Goal: Task Accomplishment & Management: Use online tool/utility

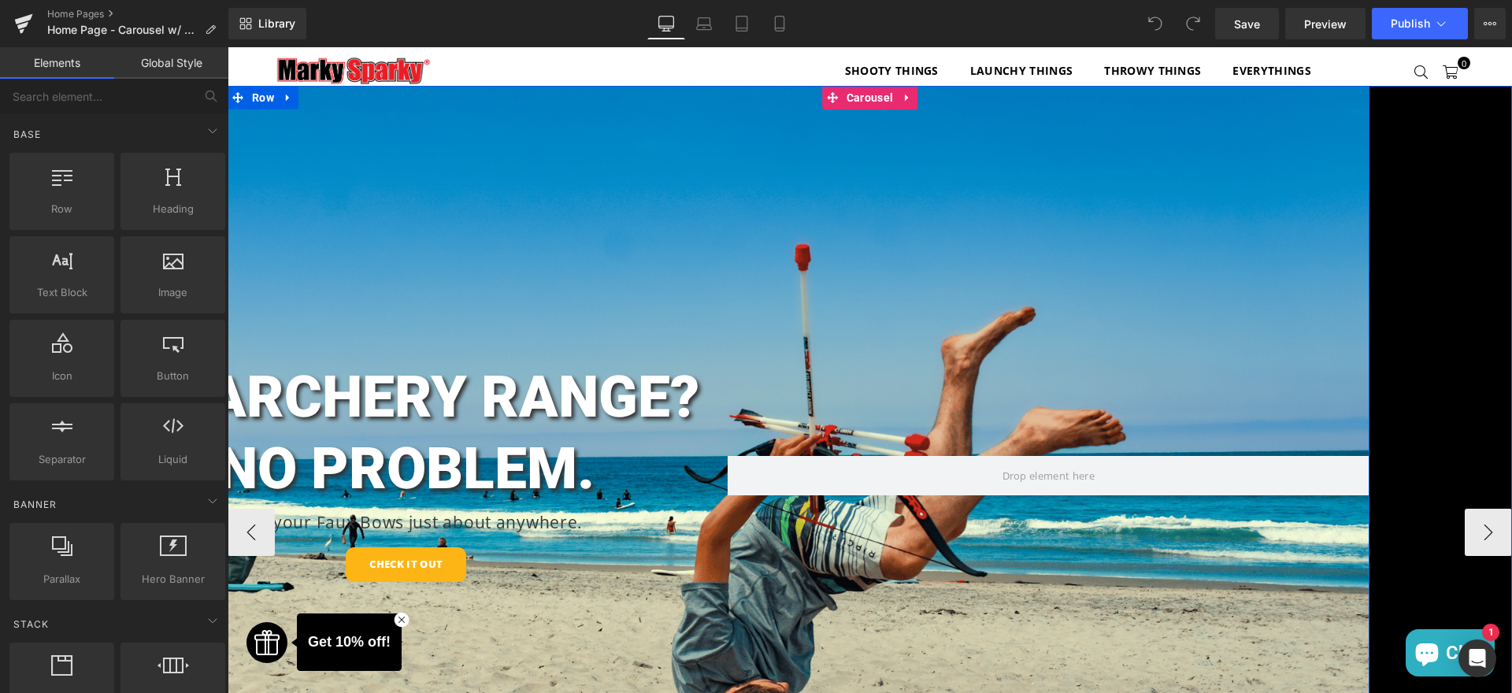
scroll to position [205, 0]
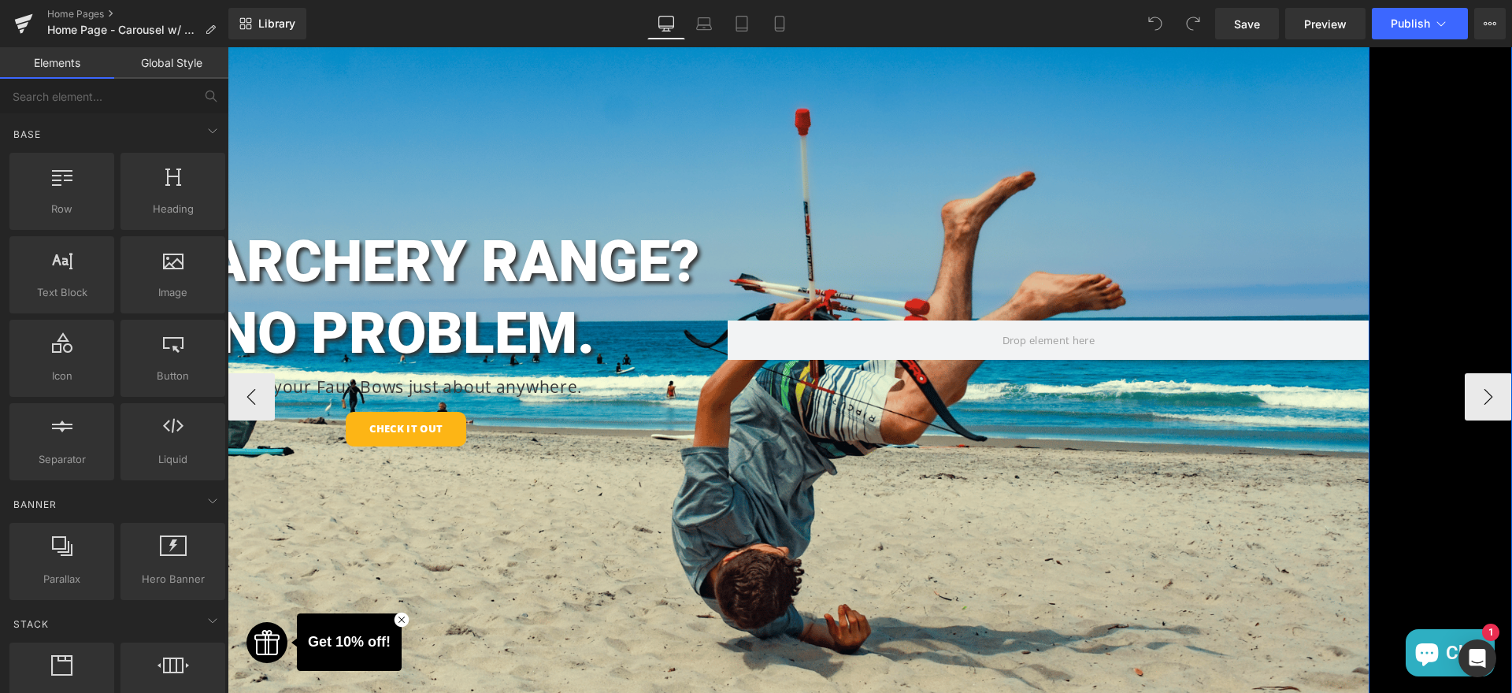
click at [672, 564] on div "NO ARCHERY RANGE? NO PROBLEM. Heading Take your Faux Bows just about anywhere. …" at bounding box center [727, 352] width 1285 height 804
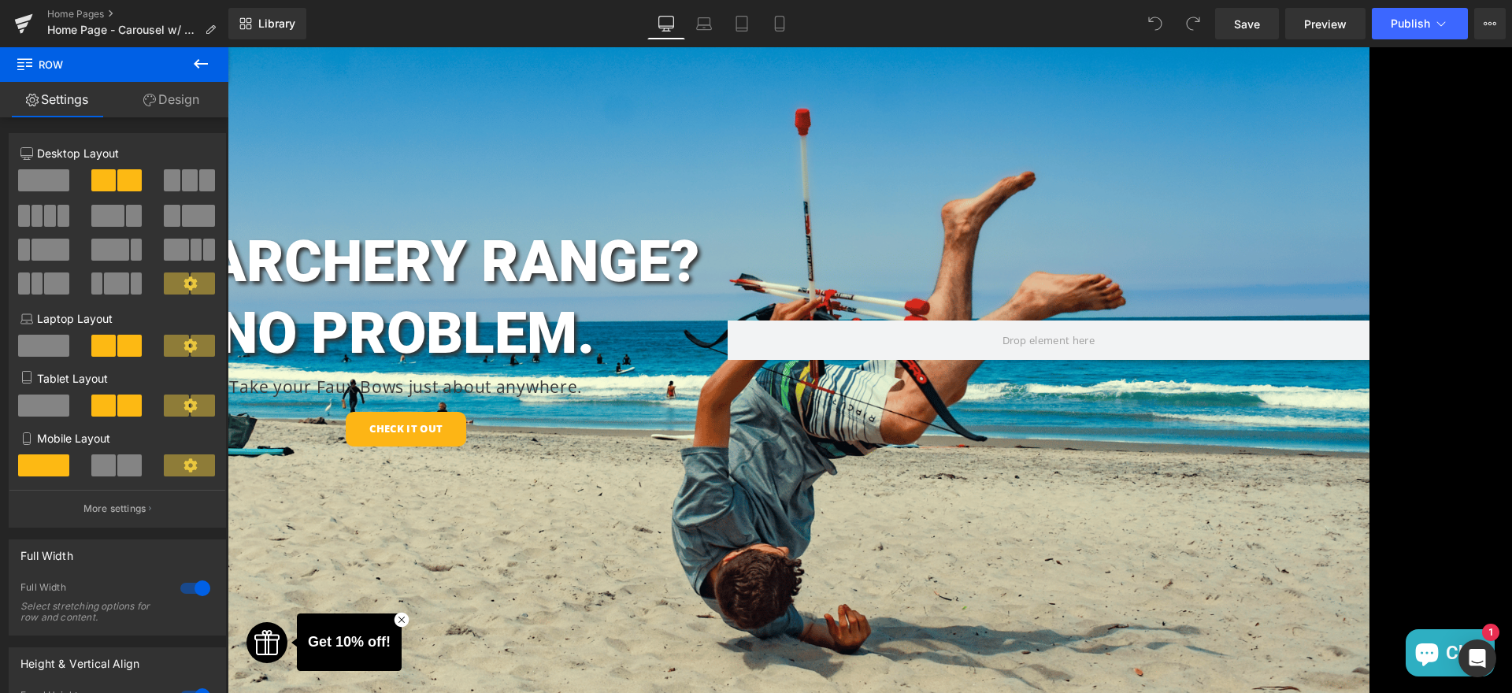
click at [196, 57] on icon at bounding box center [200, 63] width 19 height 19
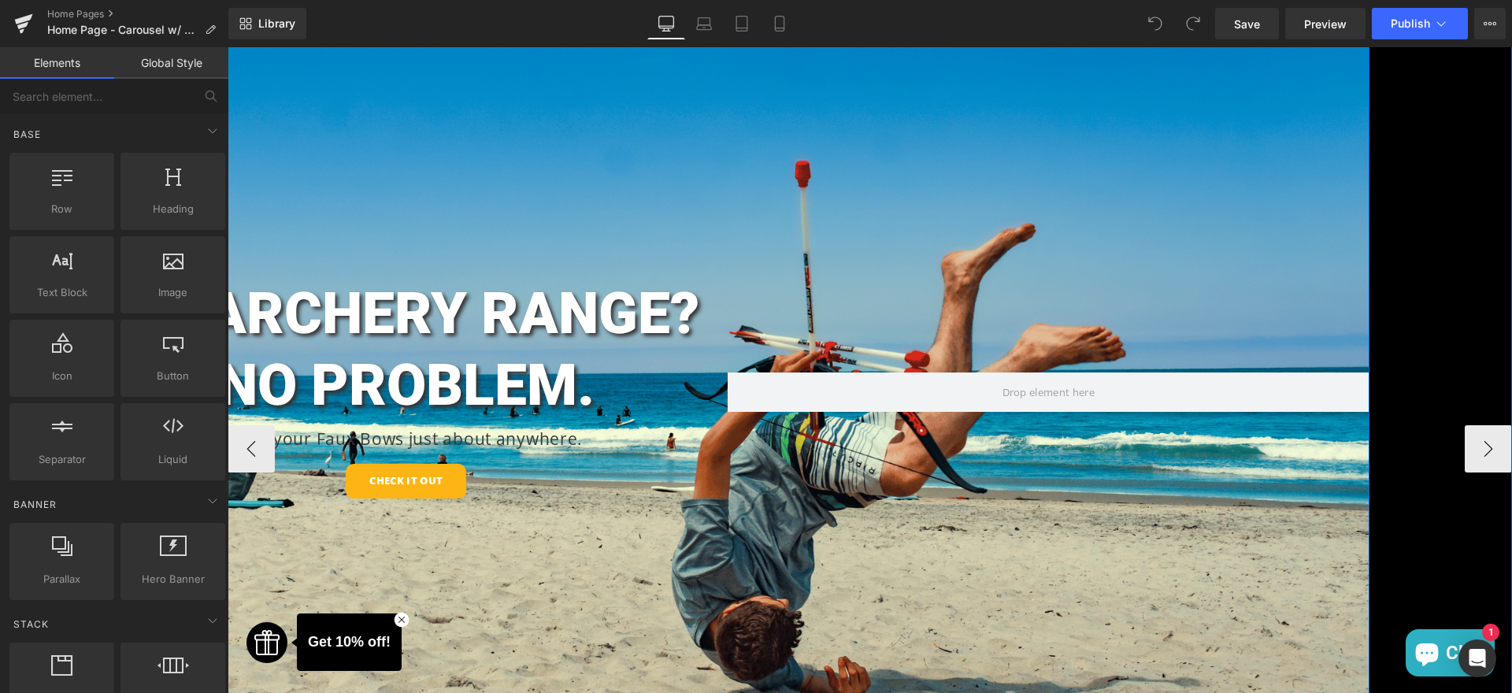
scroll to position [0, 0]
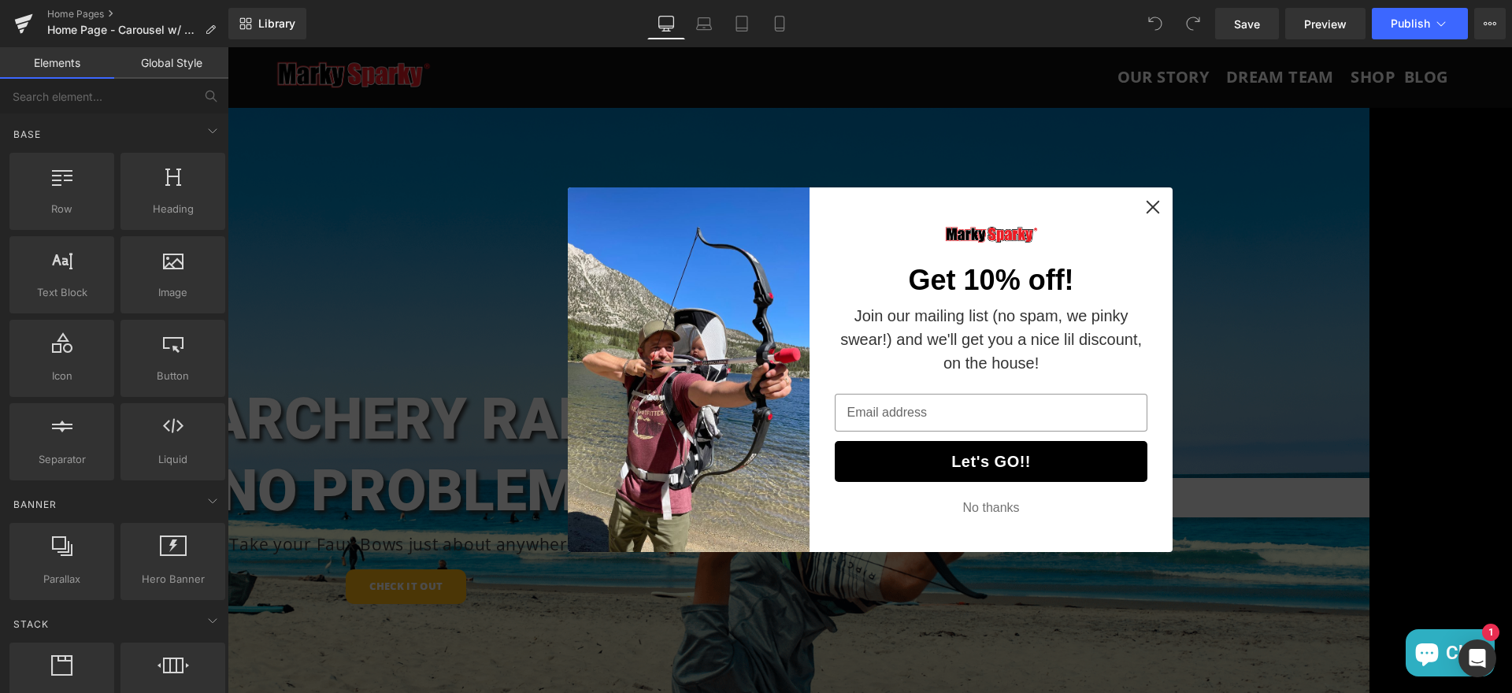
click at [1171, 203] on div "Get 10% off! Join our mailing list (no spam, we pinky swear!) and we'll get you…" at bounding box center [870, 370] width 1285 height 646
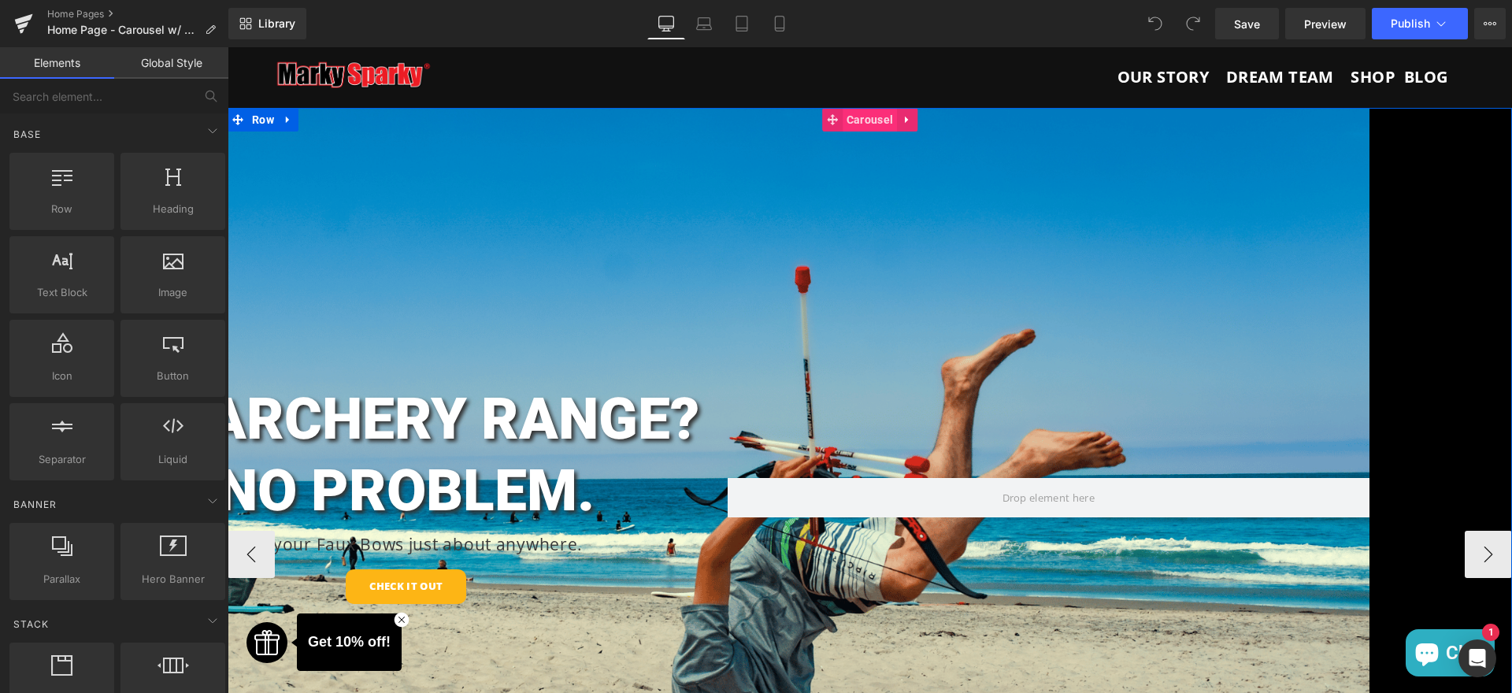
click at [856, 119] on span "Carousel" at bounding box center [870, 120] width 54 height 24
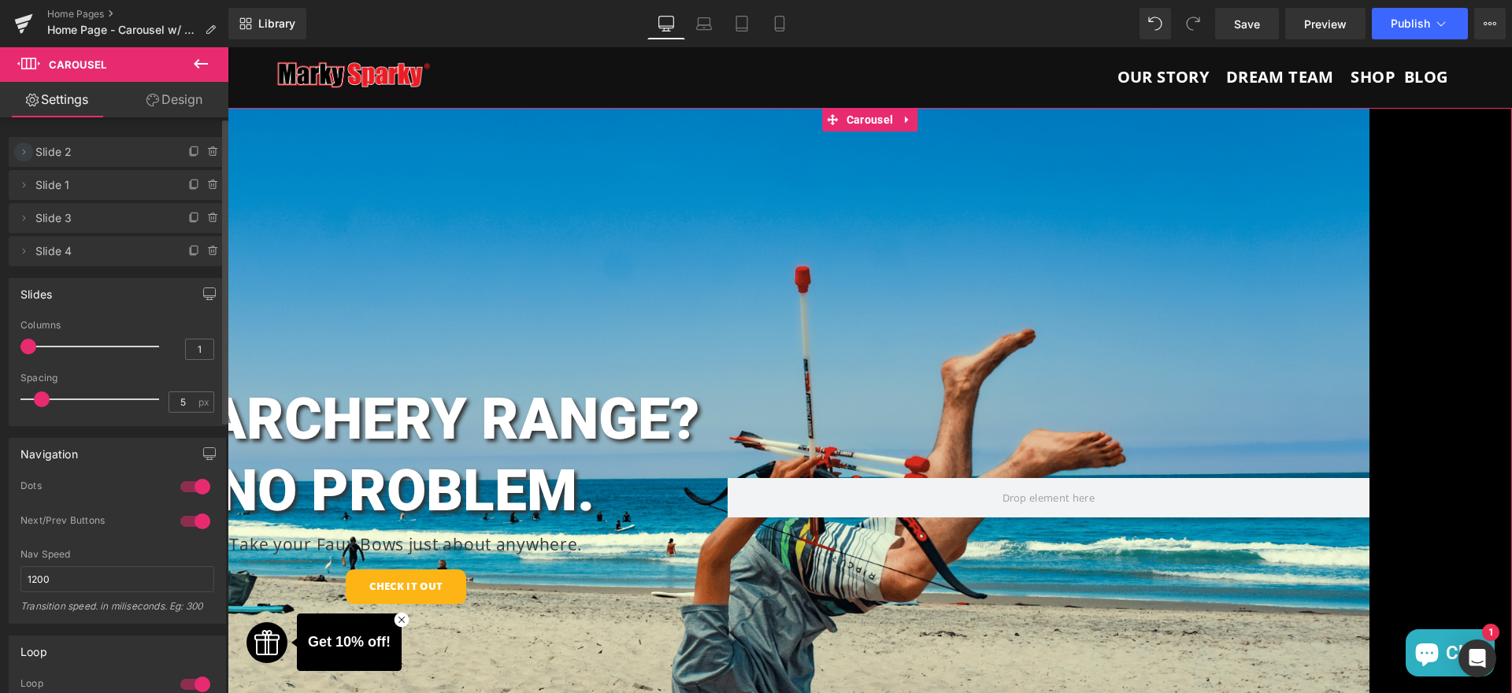
click at [20, 150] on icon at bounding box center [23, 152] width 13 height 13
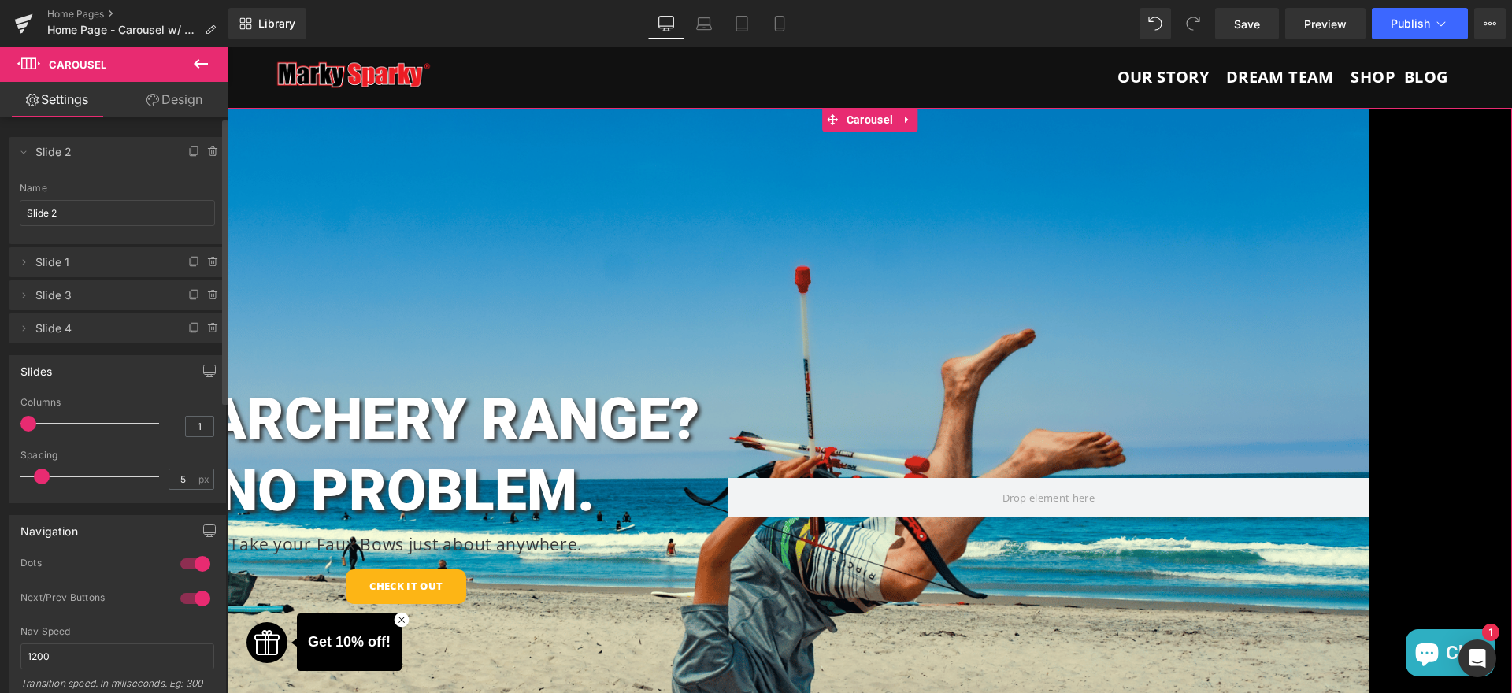
click at [71, 147] on span "Slide 2" at bounding box center [101, 152] width 132 height 30
click at [152, 154] on span "Slide 2" at bounding box center [101, 152] width 132 height 30
drag, startPoint x: 58, startPoint y: 163, endPoint x: 139, endPoint y: 191, distance: 86.7
click at [58, 163] on span "Slide 2" at bounding box center [101, 152] width 132 height 30
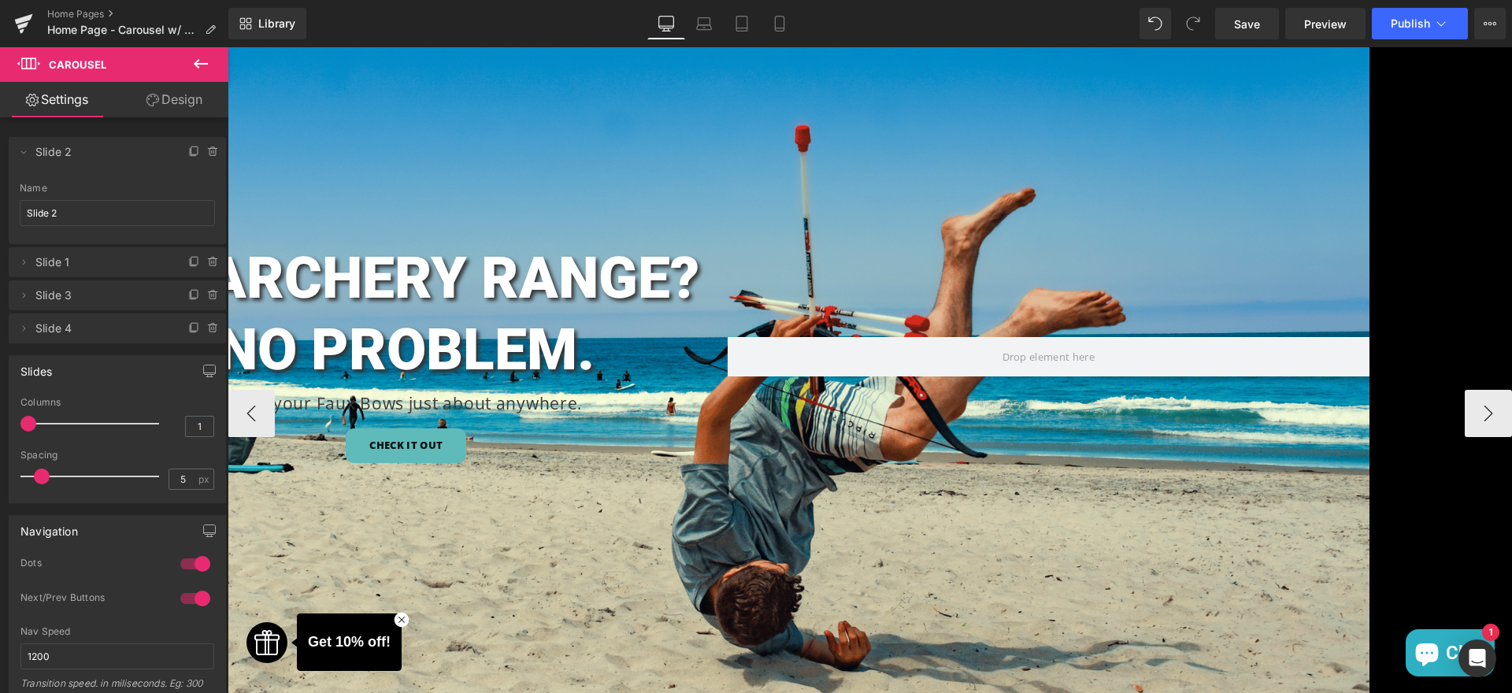
scroll to position [362, 0]
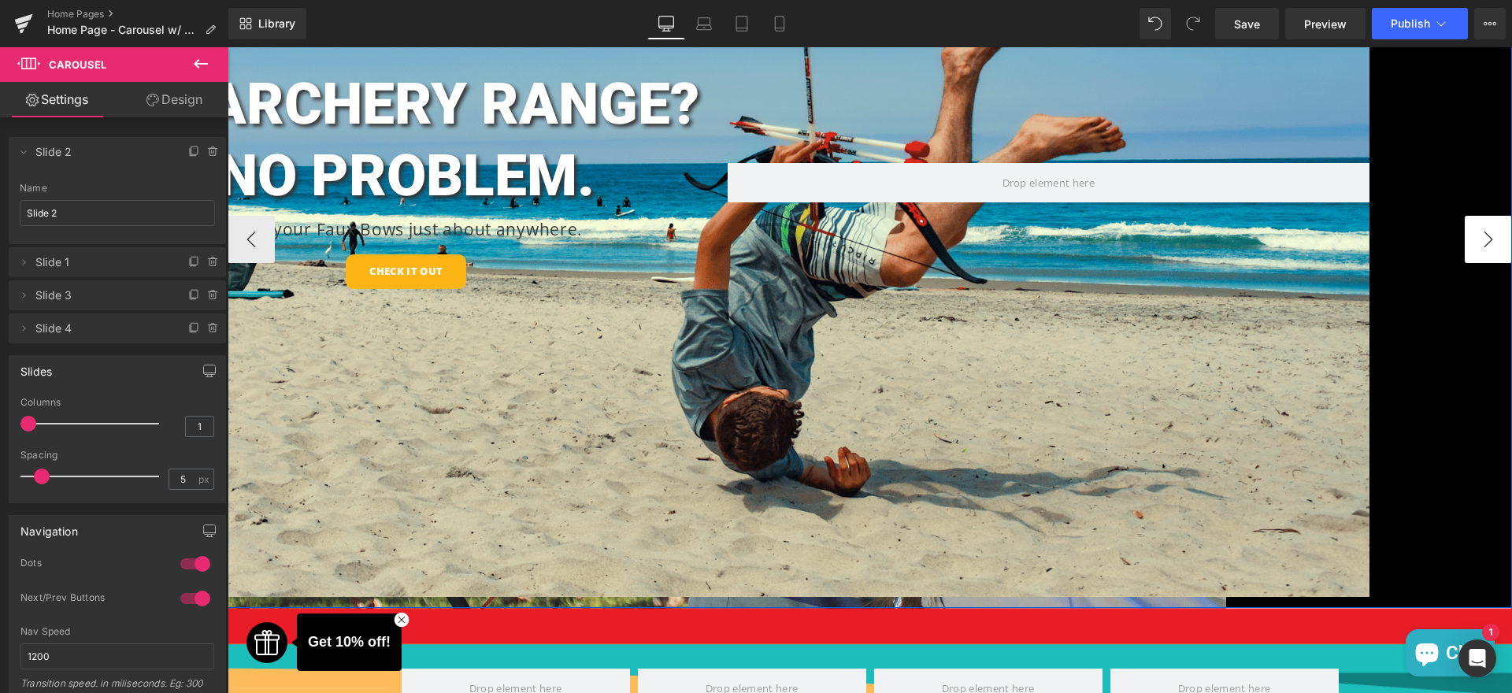
click at [1497, 234] on button "›" at bounding box center [1488, 239] width 47 height 47
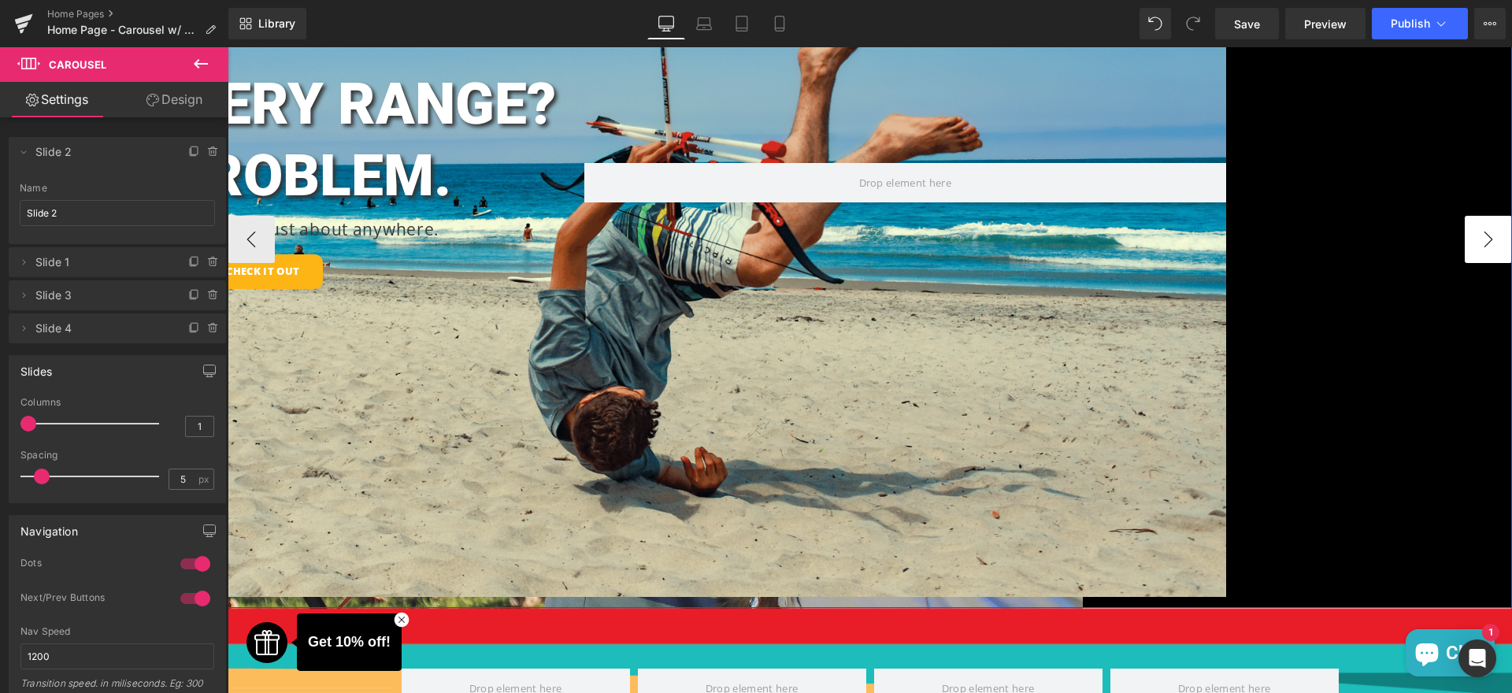
click at [1476, 236] on button "›" at bounding box center [1488, 239] width 47 height 47
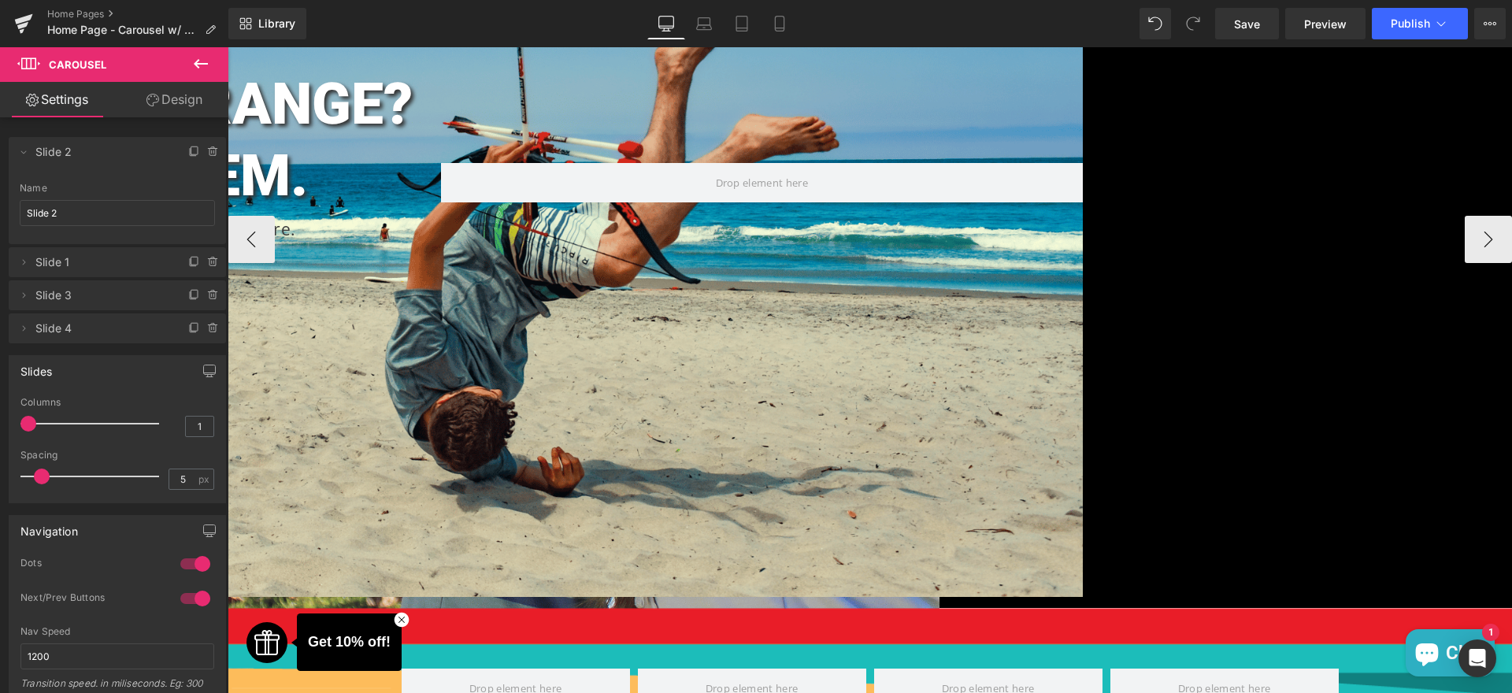
click at [533, 310] on div "NO ARCHERY RANGE? NO PROBLEM. Heading Take your Faux Bows just about anywhere. …" at bounding box center [440, 195] width 1285 height 804
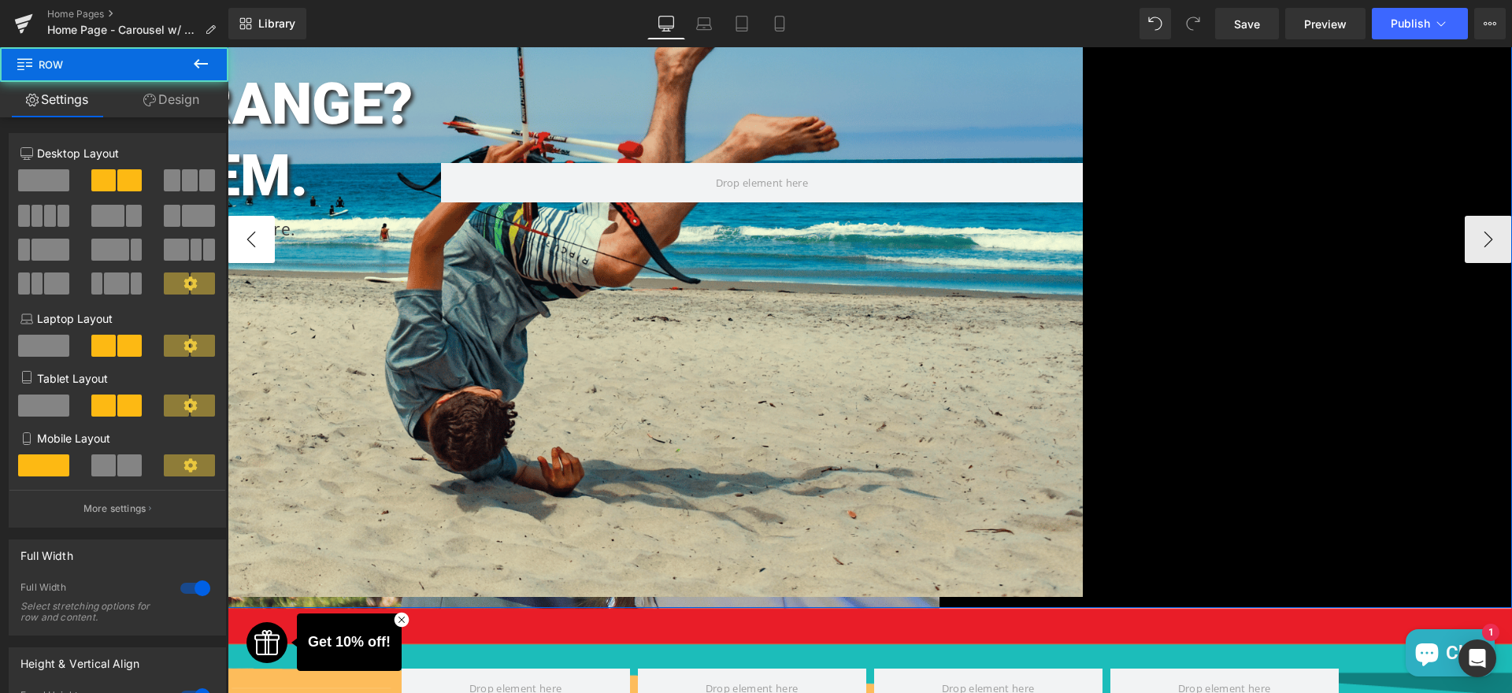
click at [247, 235] on button "‹" at bounding box center [251, 239] width 47 height 47
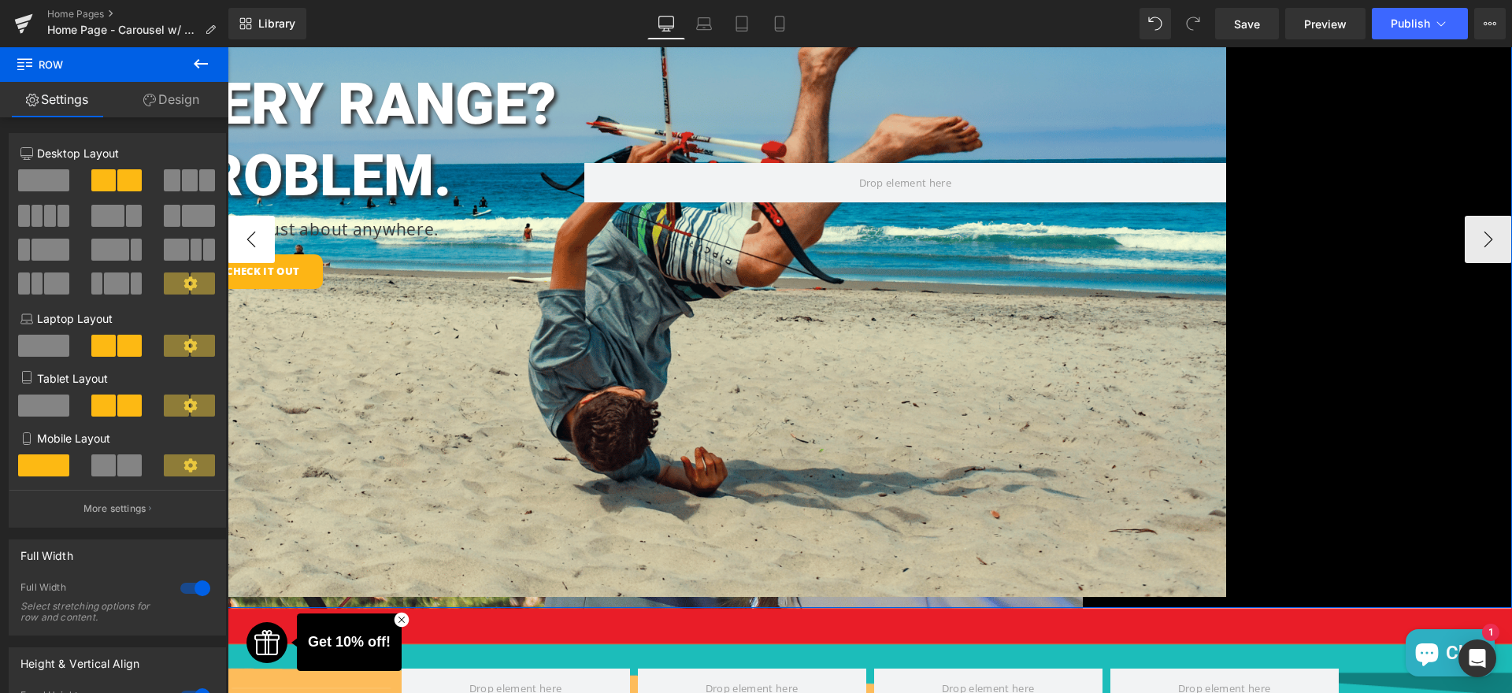
click at [247, 235] on button "‹" at bounding box center [251, 239] width 47 height 47
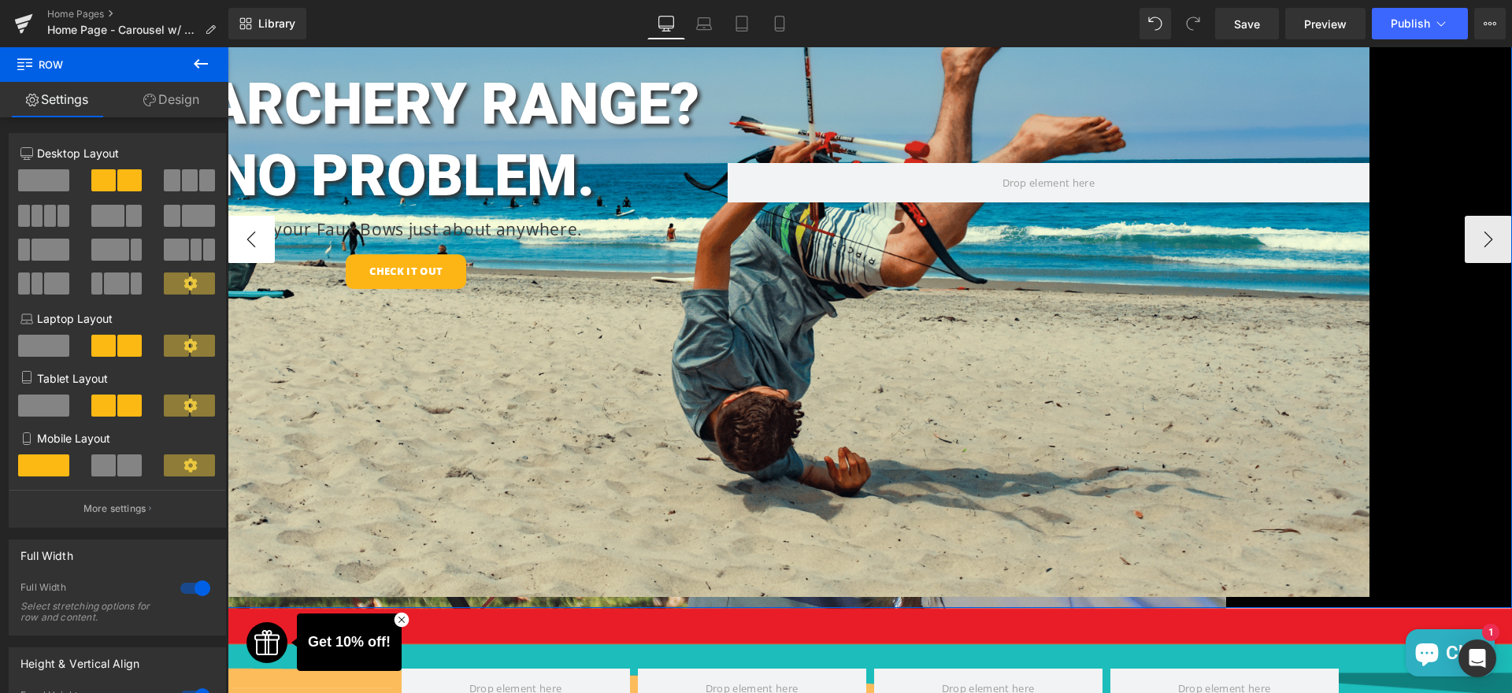
click at [247, 235] on button "‹" at bounding box center [251, 239] width 47 height 47
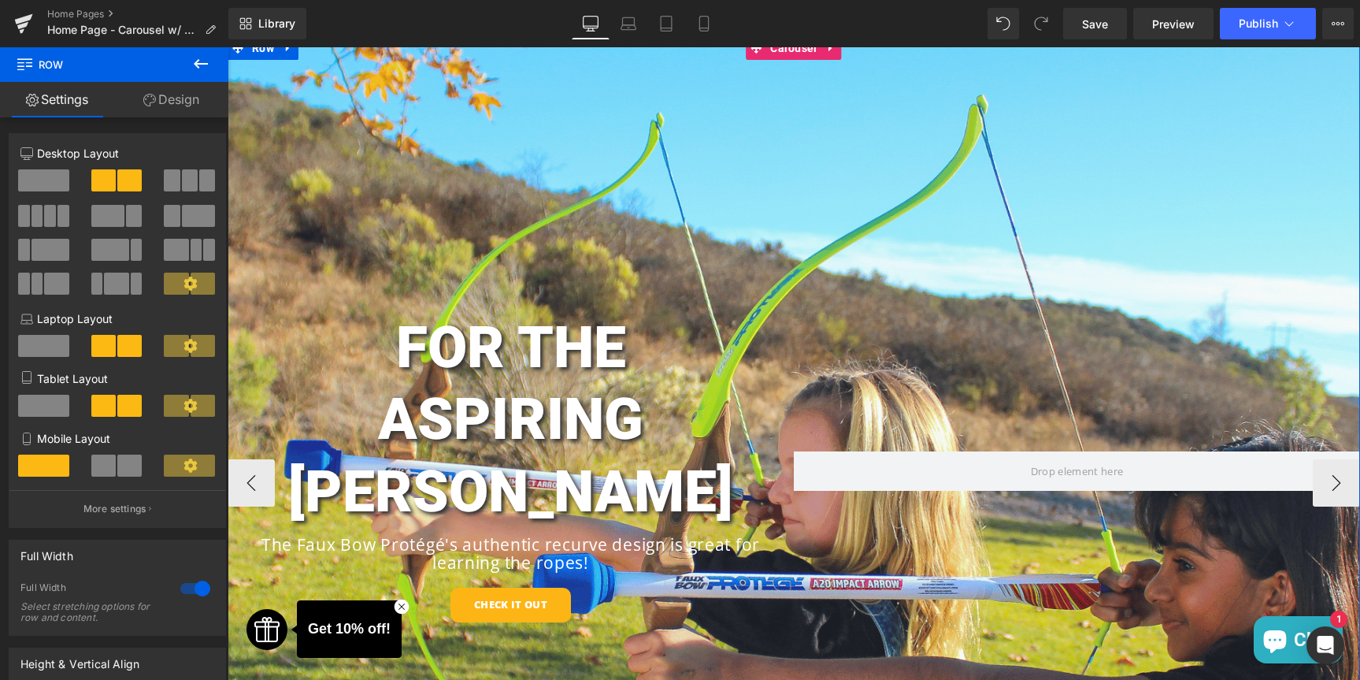
scroll to position [0, 0]
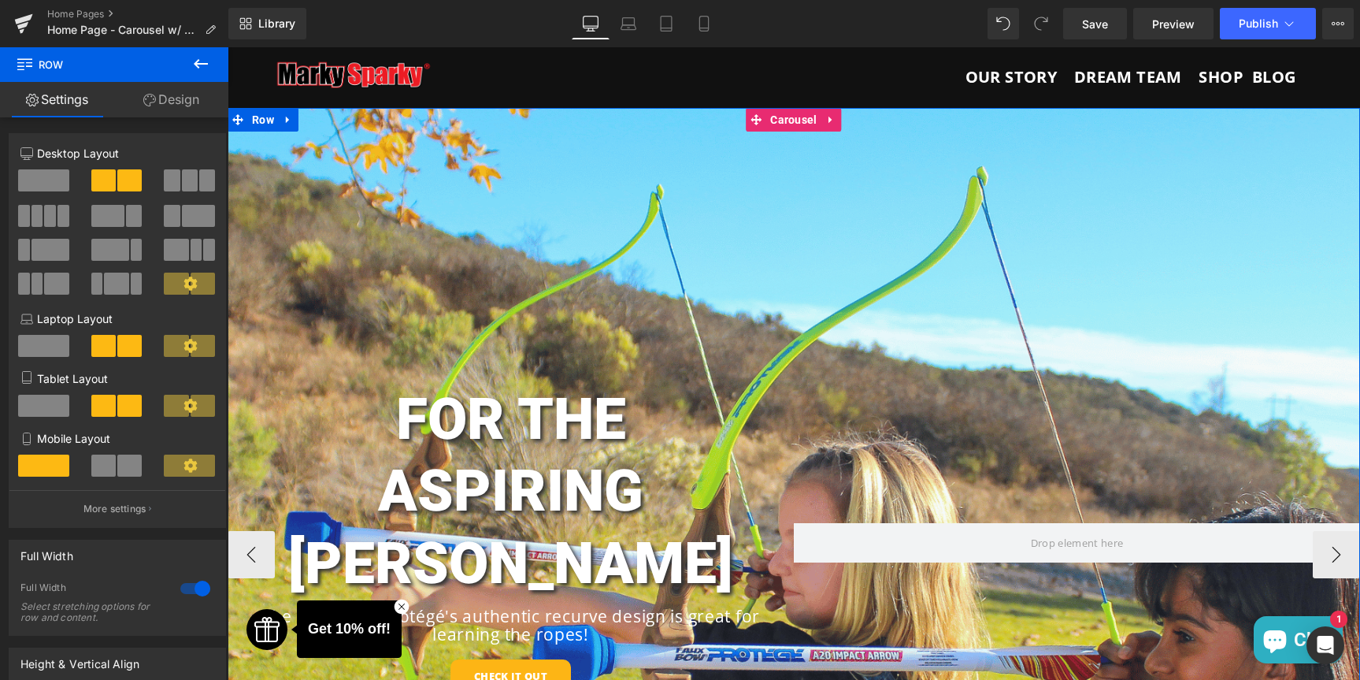
click at [741, 214] on div "FOR THE ASPIRING [PERSON_NAME] Heading The Faux Bow Protégé's authentic recurve…" at bounding box center [794, 555] width 1133 height 894
click at [259, 116] on span "Row" at bounding box center [263, 121] width 30 height 24
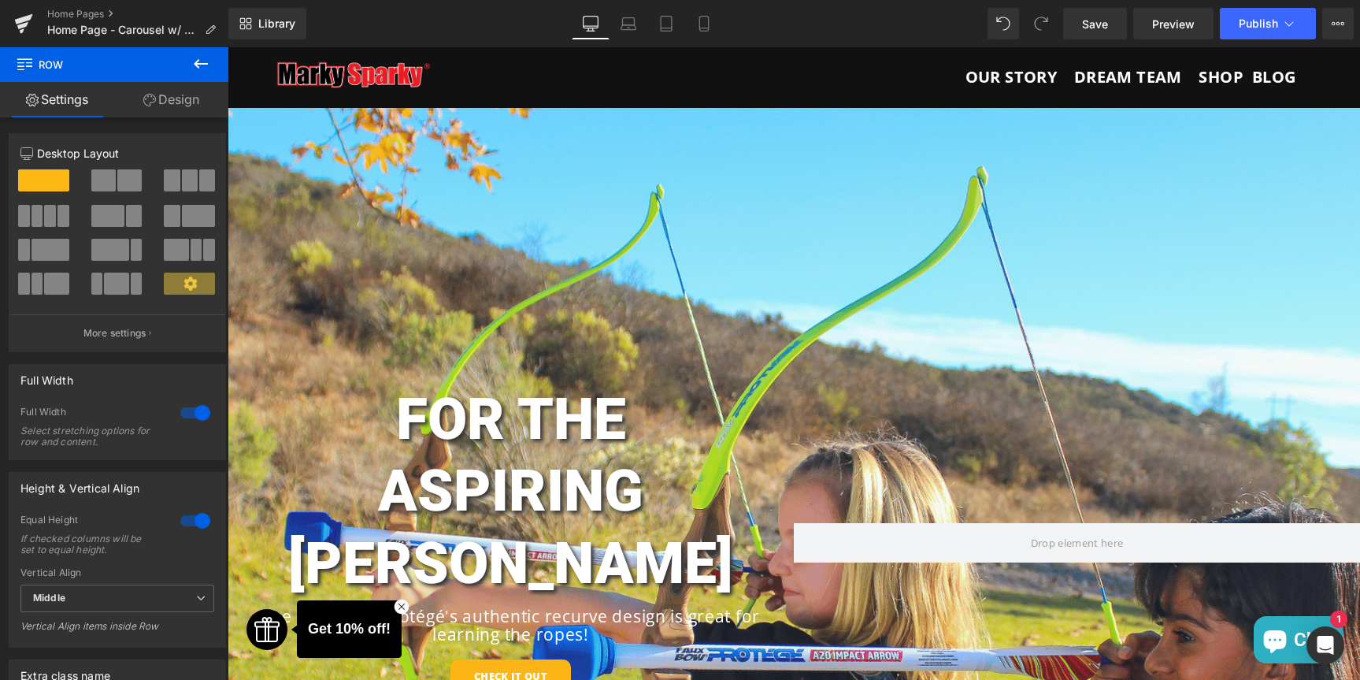
click at [210, 58] on icon at bounding box center [200, 63] width 19 height 19
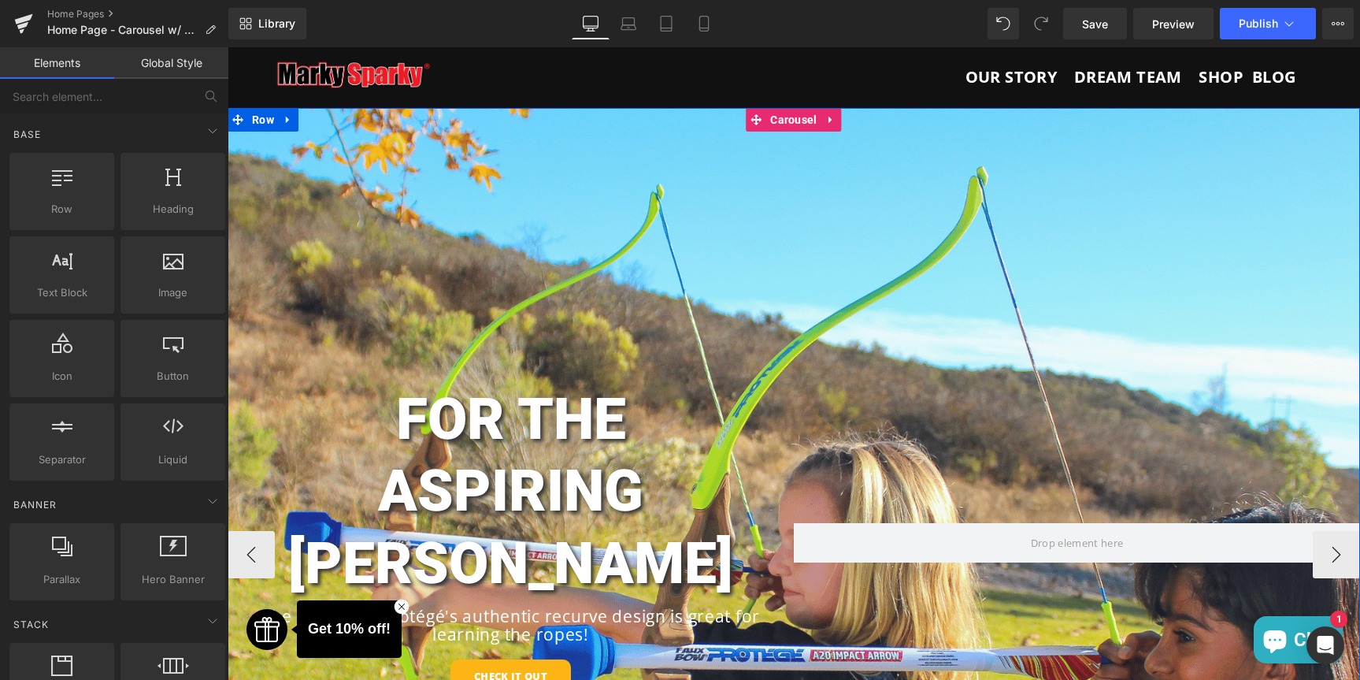
click at [600, 308] on div "FOR THE ASPIRING [PERSON_NAME] Heading The Faux Bow Protégé's authentic recurve…" at bounding box center [794, 555] width 1133 height 894
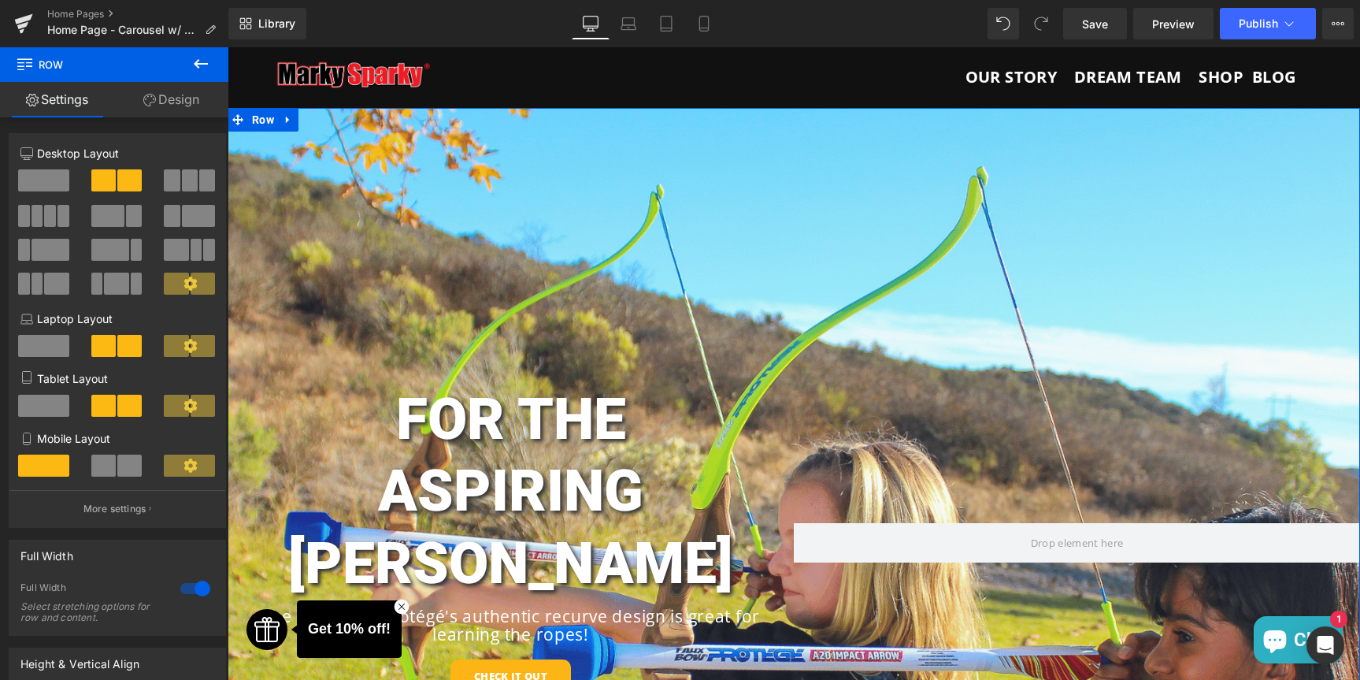
click at [176, 108] on link "Design" at bounding box center [171, 99] width 114 height 35
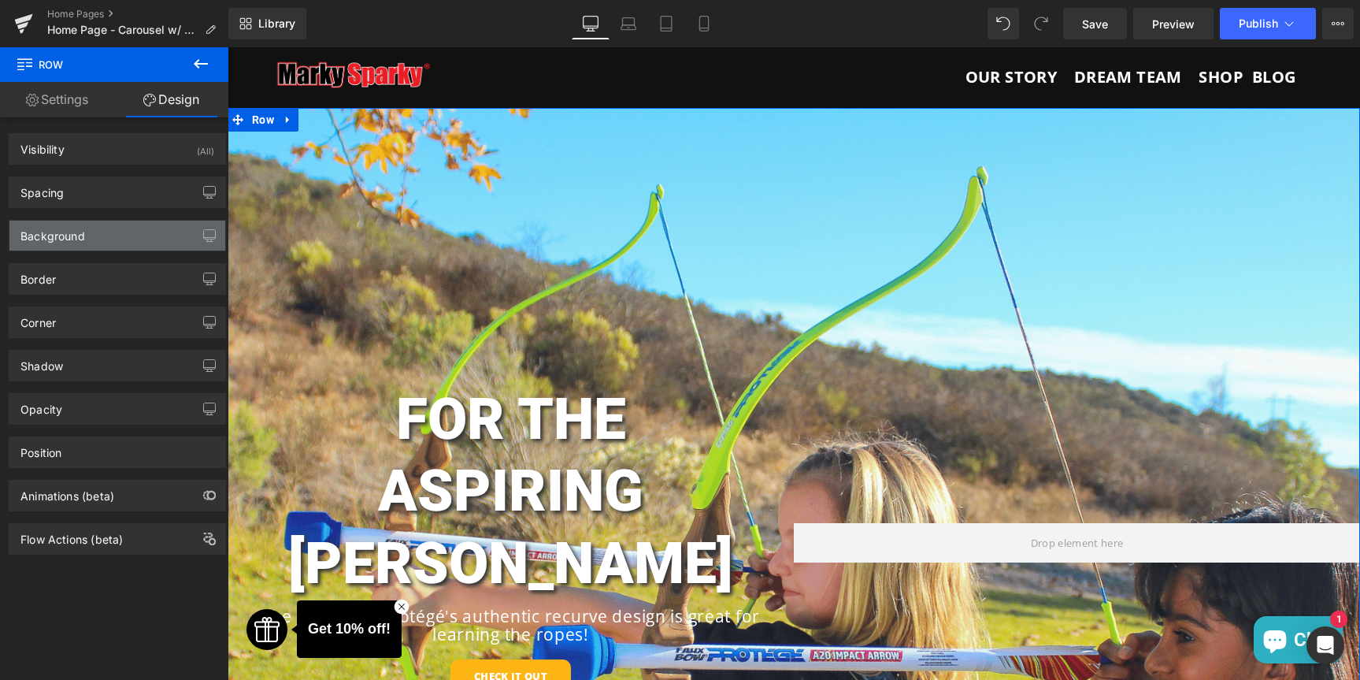
click at [58, 240] on div "Background" at bounding box center [52, 232] width 65 height 22
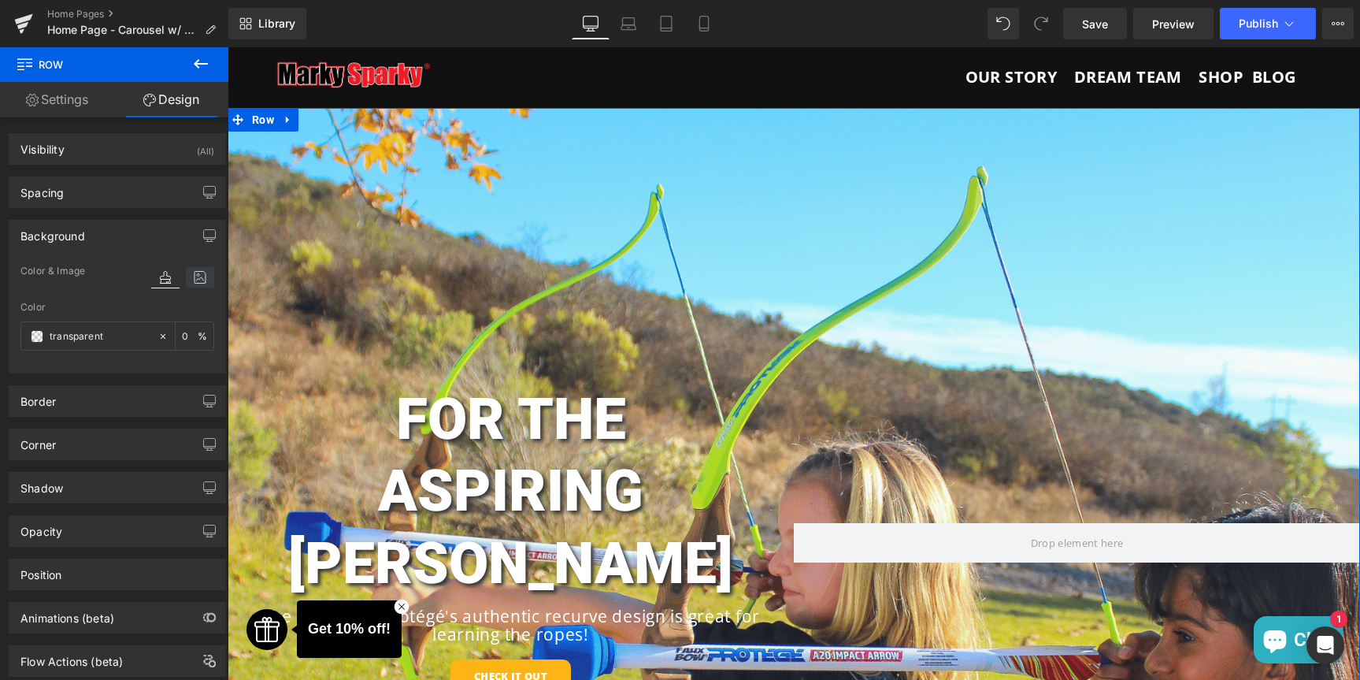
click at [198, 274] on icon at bounding box center [200, 277] width 28 height 20
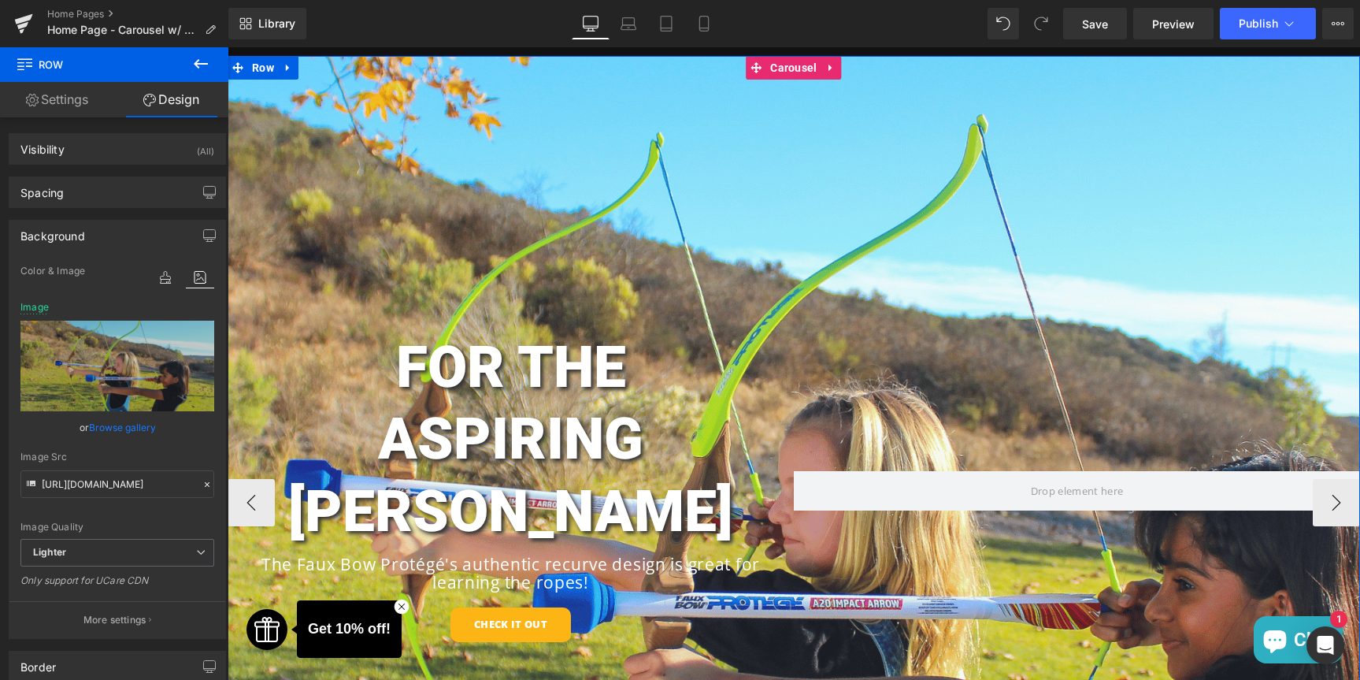
scroll to position [79, 0]
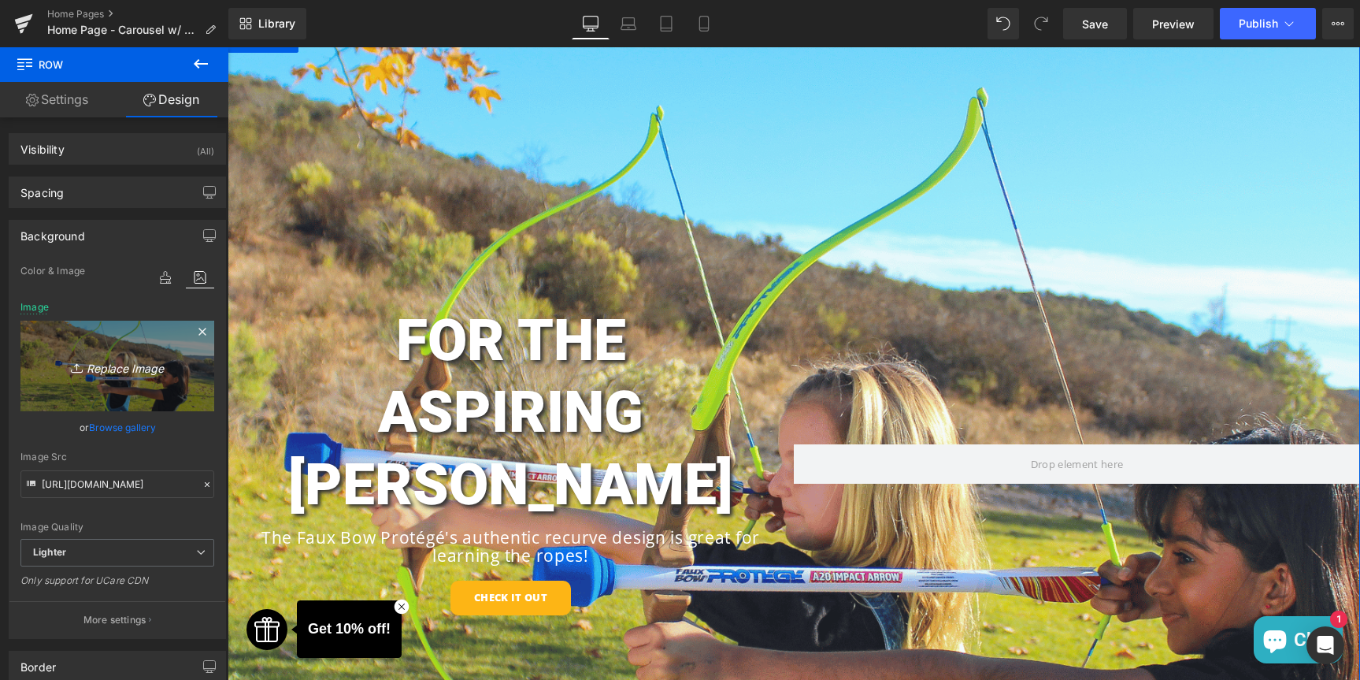
click at [114, 371] on icon "Replace Image" at bounding box center [117, 366] width 126 height 20
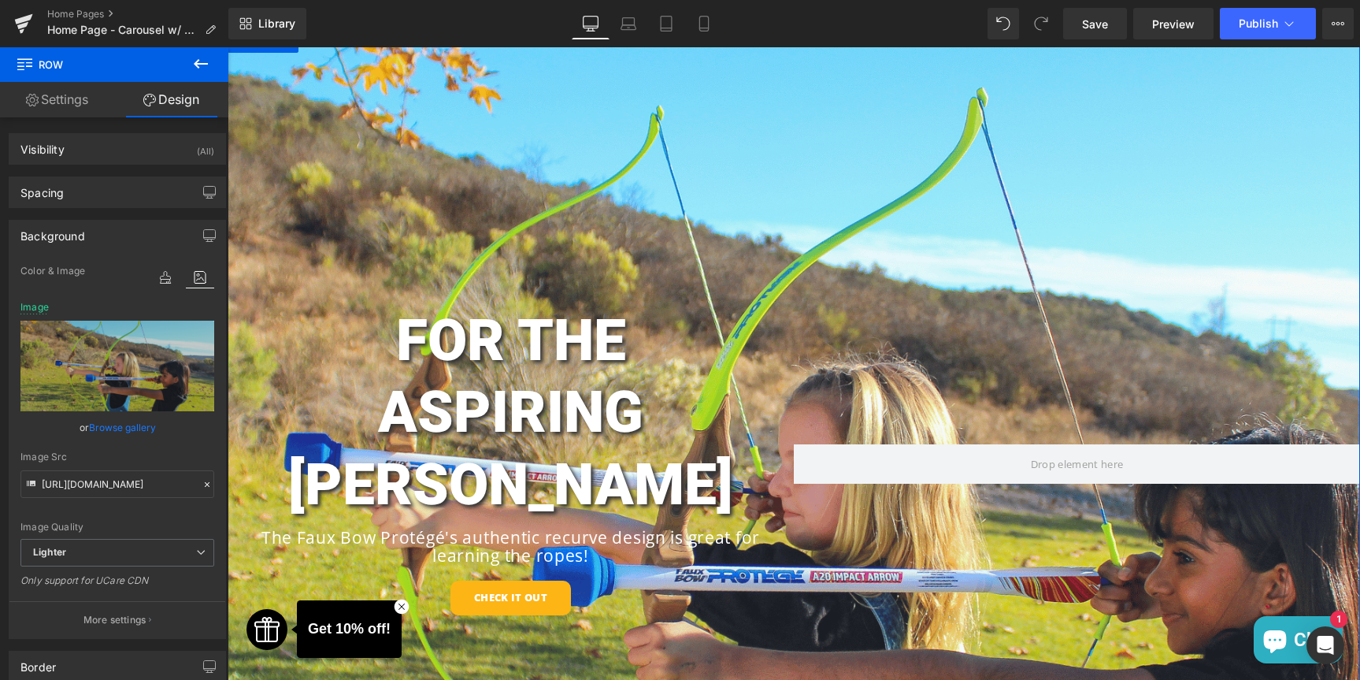
click at [102, 425] on link "Browse gallery" at bounding box center [122, 428] width 67 height 28
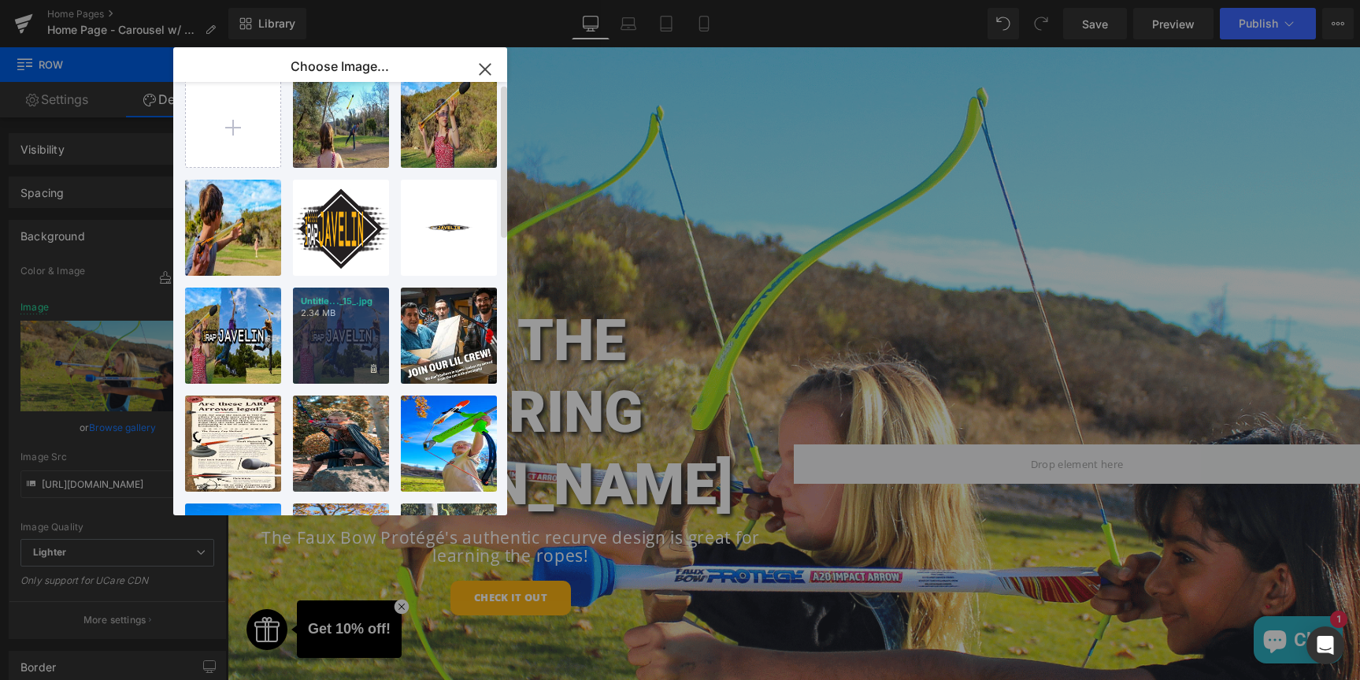
scroll to position [0, 0]
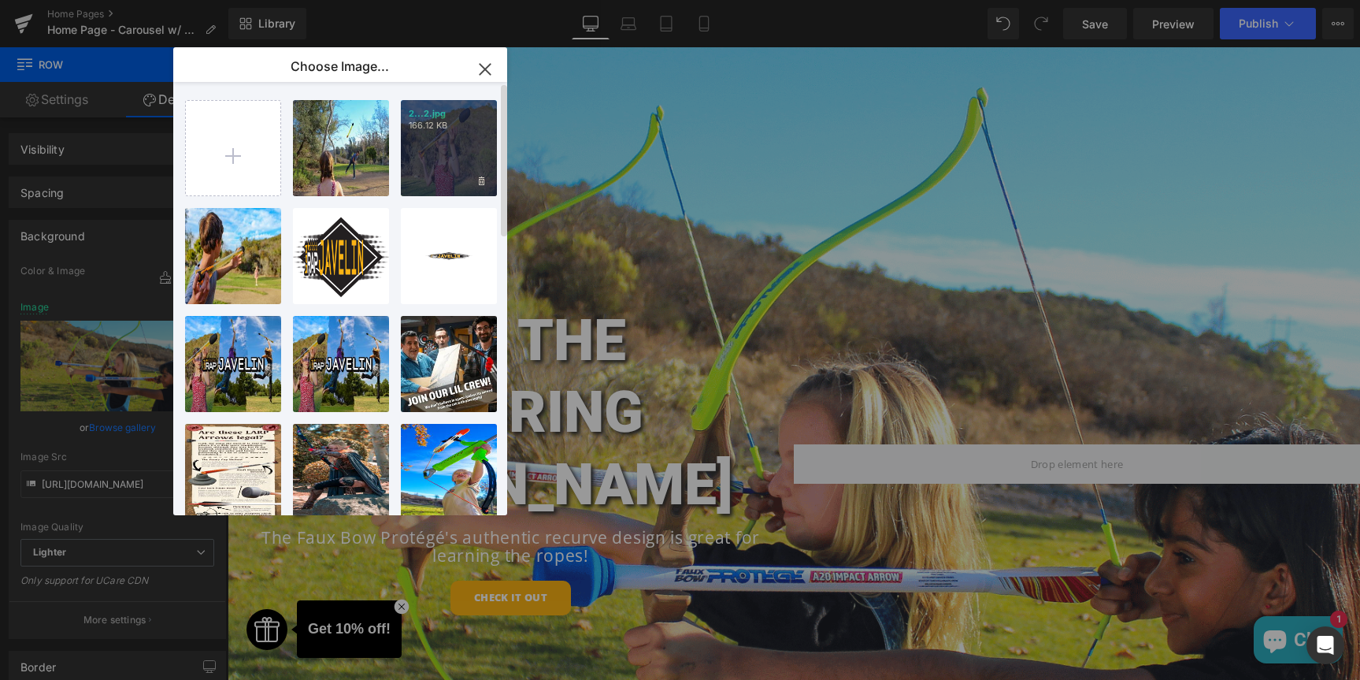
click at [440, 171] on div "2...2.jpg 166.12 KB" at bounding box center [449, 148] width 96 height 96
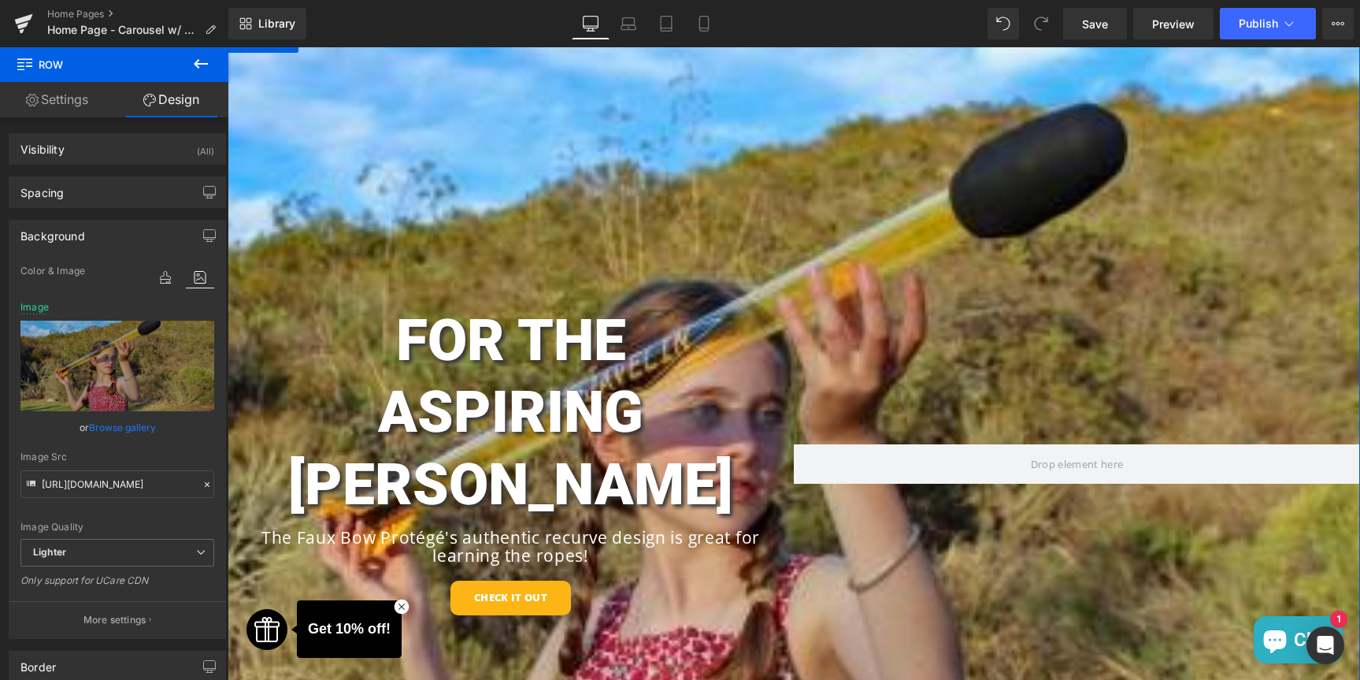
click at [137, 420] on link "Browse gallery" at bounding box center [122, 428] width 67 height 28
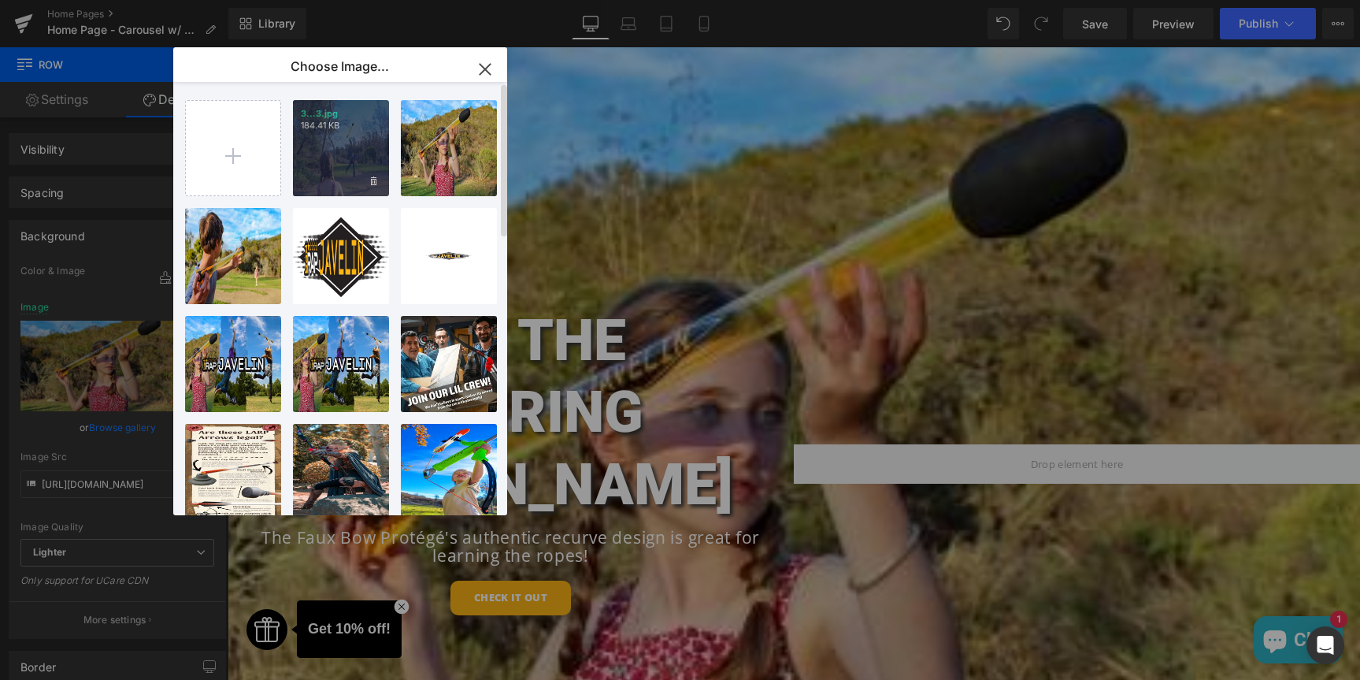
click at [369, 124] on p "184.41 KB" at bounding box center [341, 126] width 80 height 12
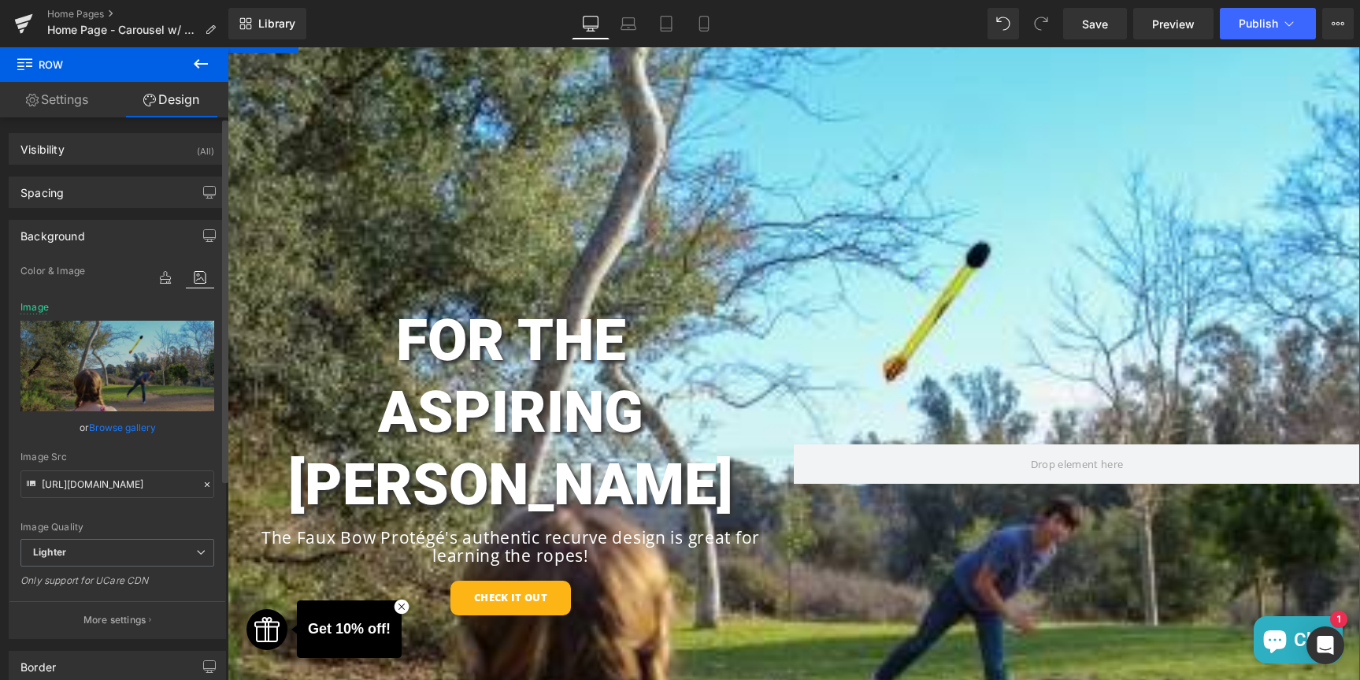
click at [114, 425] on link "Browse gallery" at bounding box center [122, 428] width 67 height 28
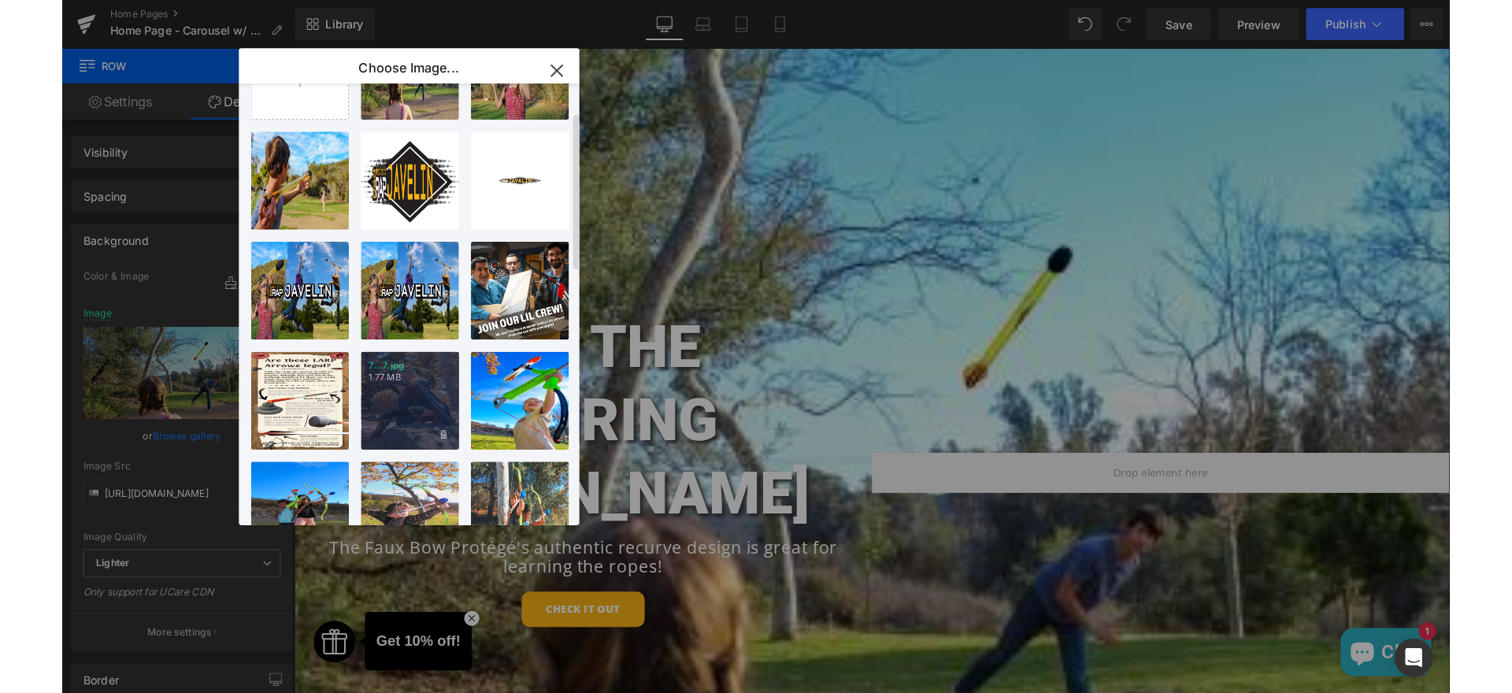
scroll to position [394, 0]
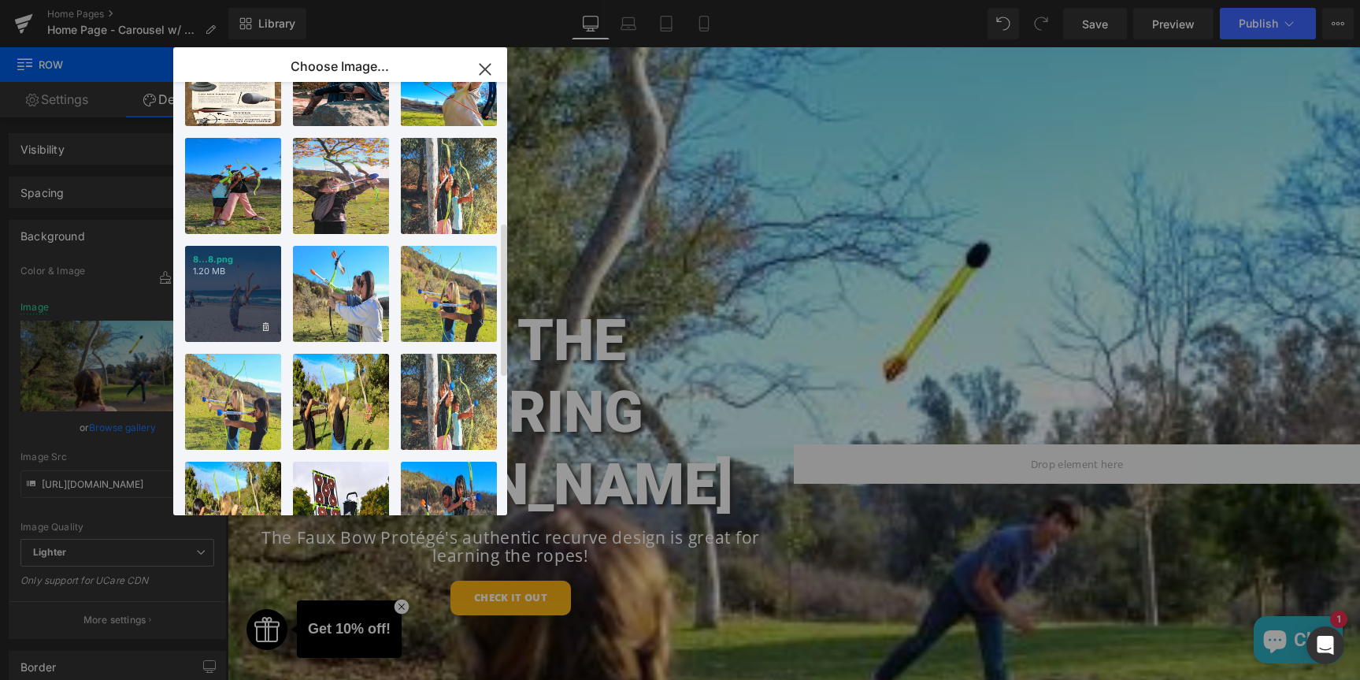
click at [205, 258] on p "8...8.png" at bounding box center [233, 260] width 80 height 12
type input "[URL][DOMAIN_NAME]"
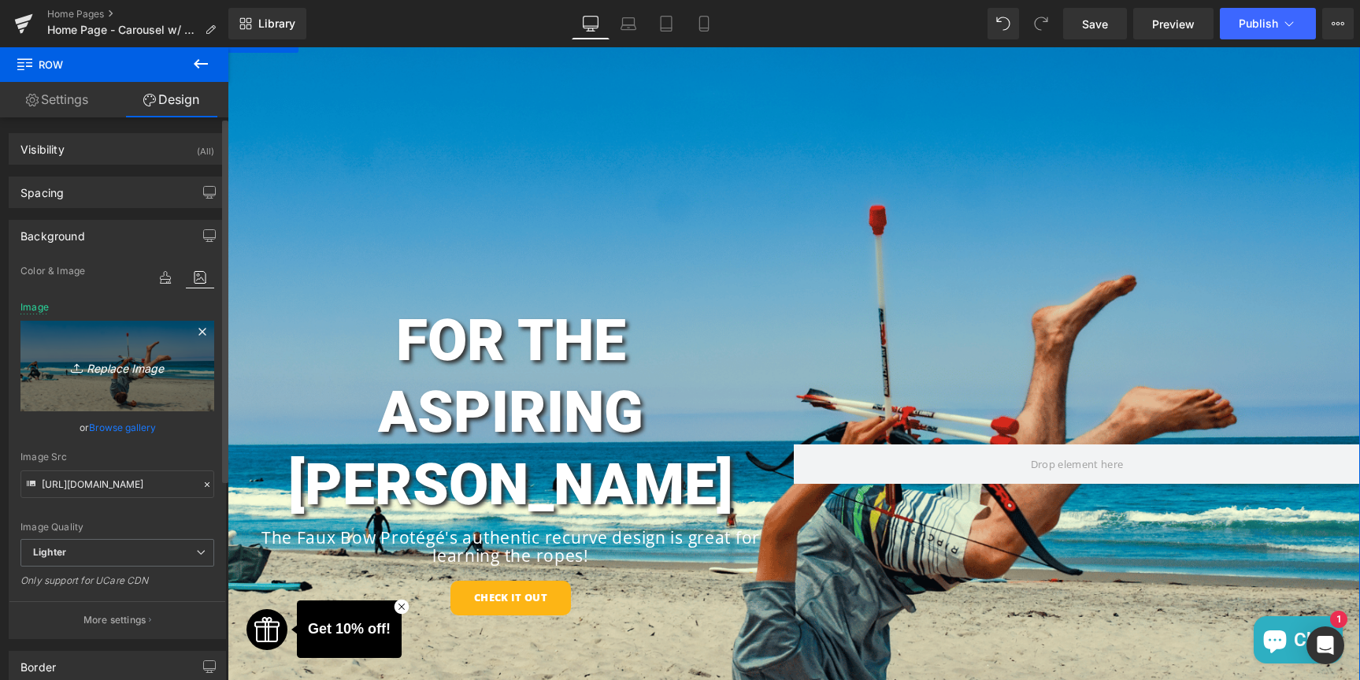
click at [102, 351] on link "Replace Image" at bounding box center [117, 366] width 194 height 91
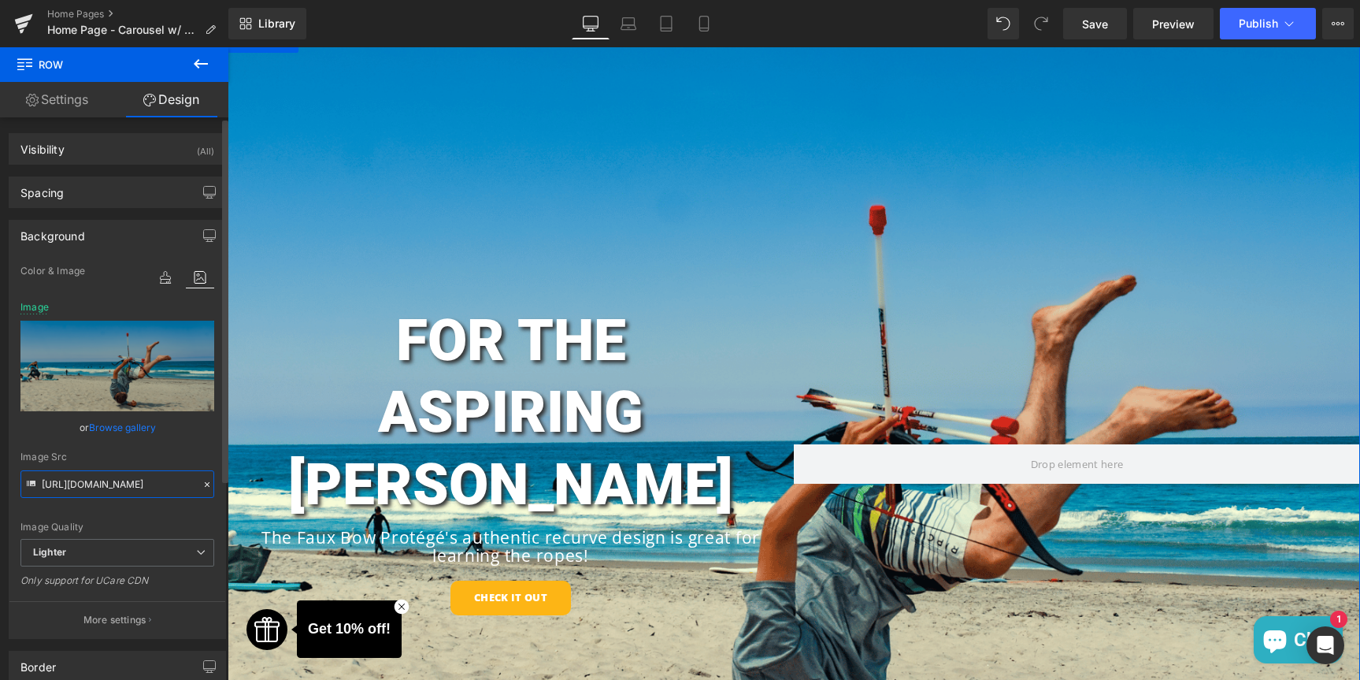
click at [169, 477] on input "[URL][DOMAIN_NAME]" at bounding box center [117, 484] width 194 height 28
click at [165, 488] on input "[URL][DOMAIN_NAME]" at bounding box center [117, 484] width 194 height 28
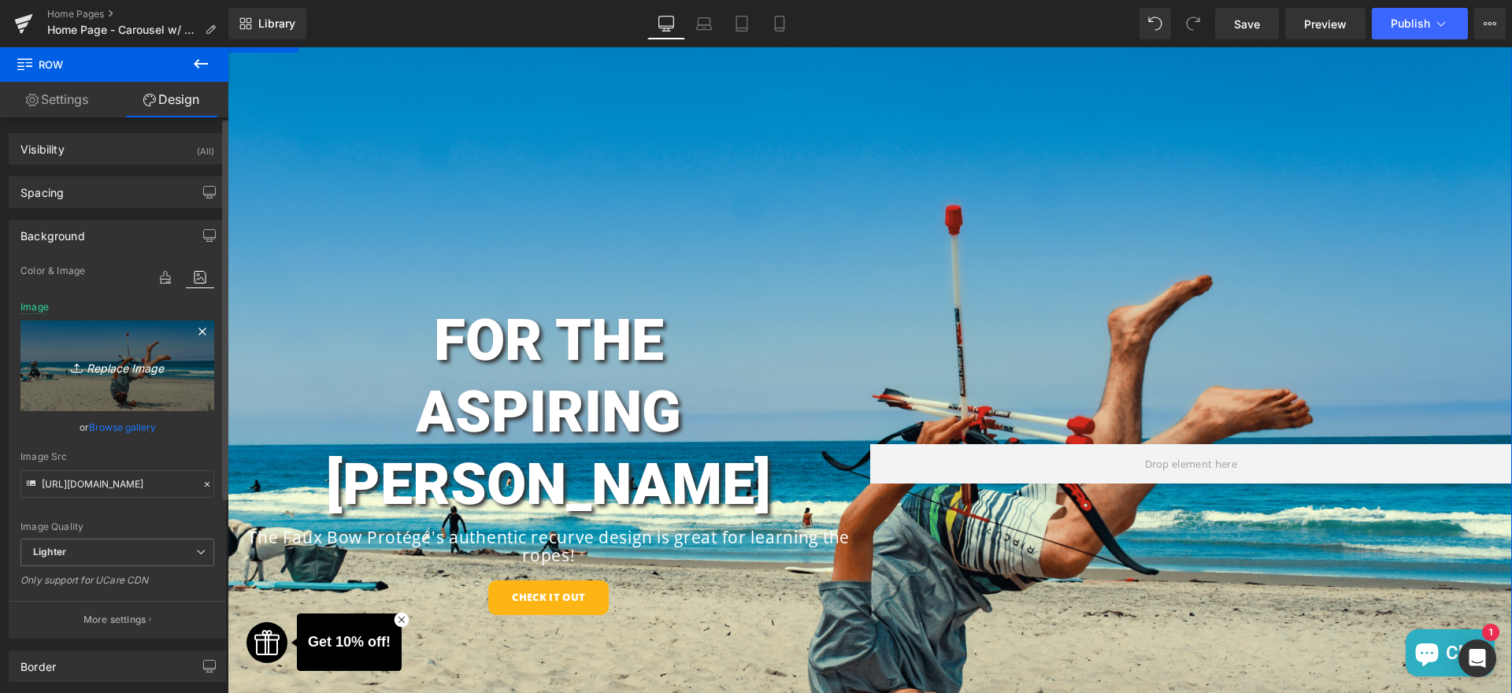
click at [145, 366] on icon "Replace Image" at bounding box center [117, 366] width 126 height 20
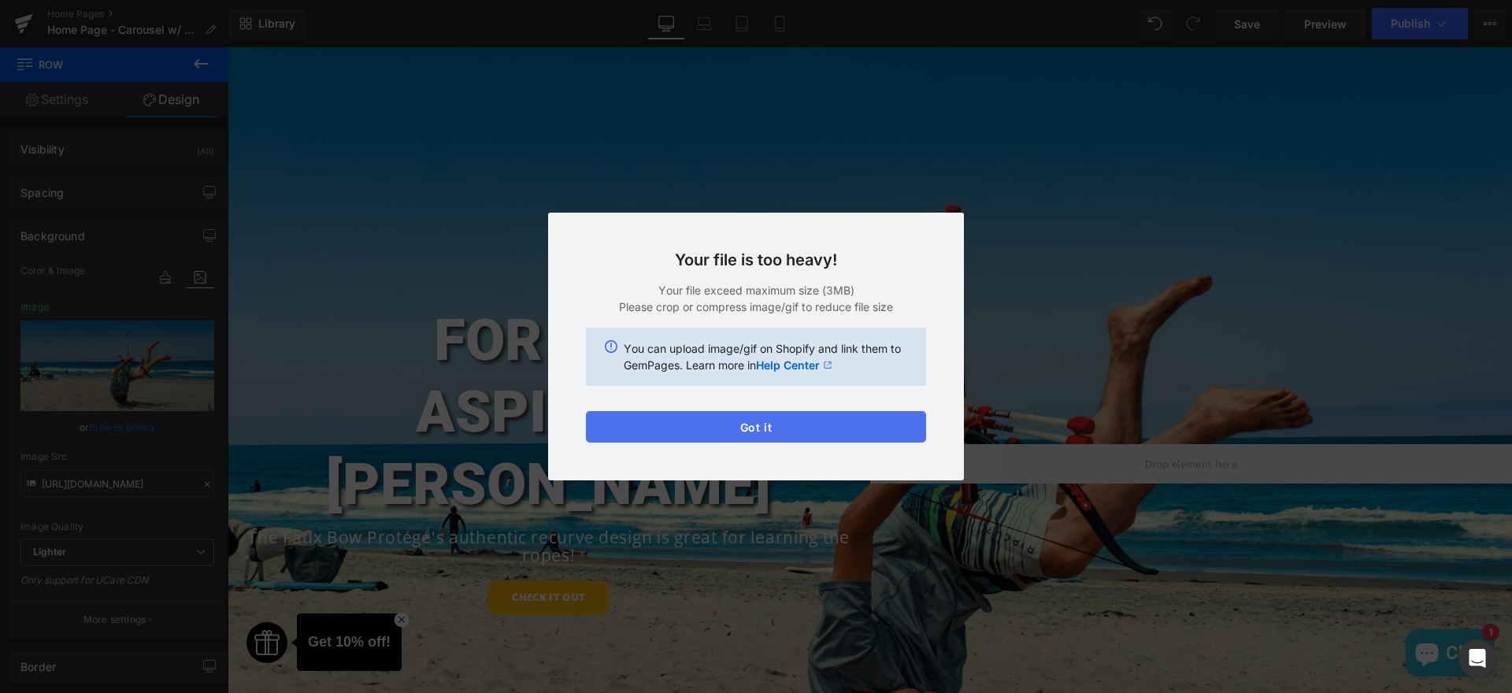
drag, startPoint x: 751, startPoint y: 415, endPoint x: 405, endPoint y: 128, distance: 449.8
click at [751, 415] on button "Got it" at bounding box center [756, 427] width 340 height 32
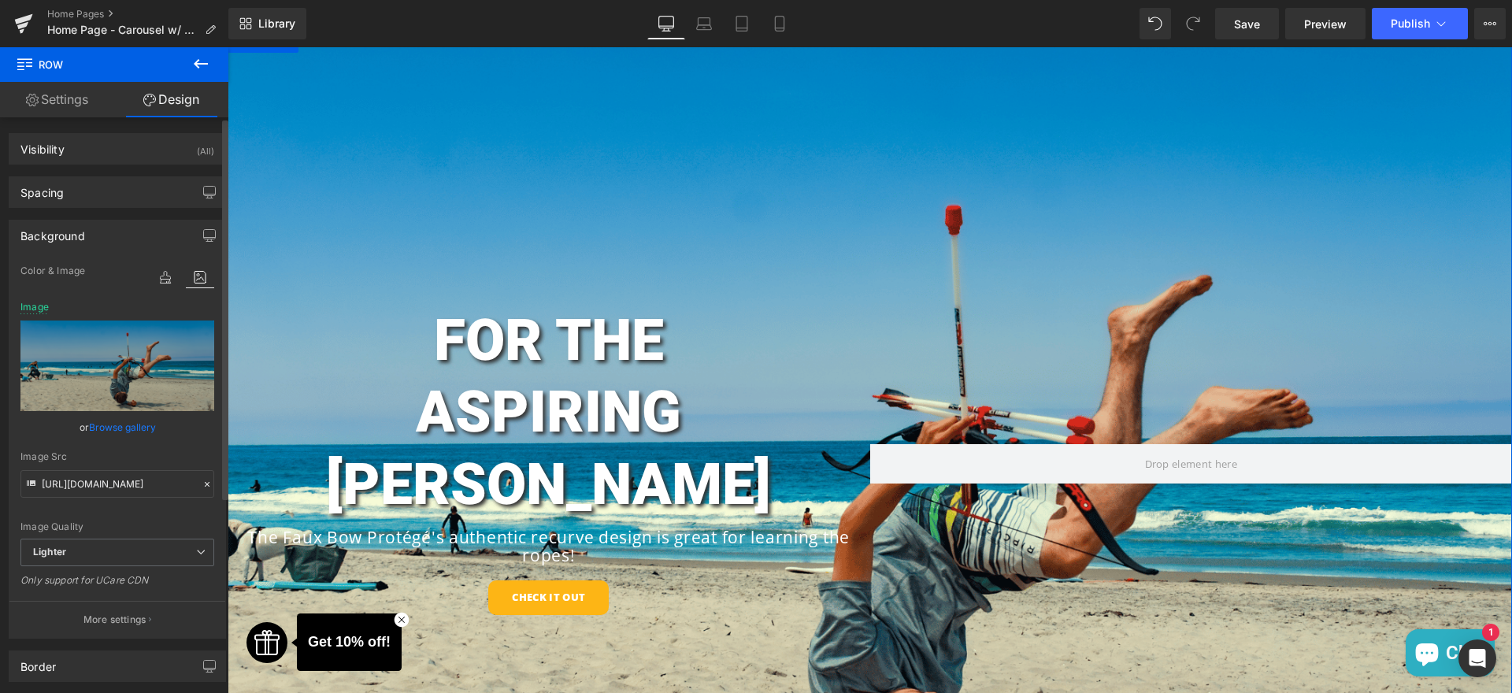
click at [107, 424] on link "Browse gallery" at bounding box center [122, 428] width 67 height 28
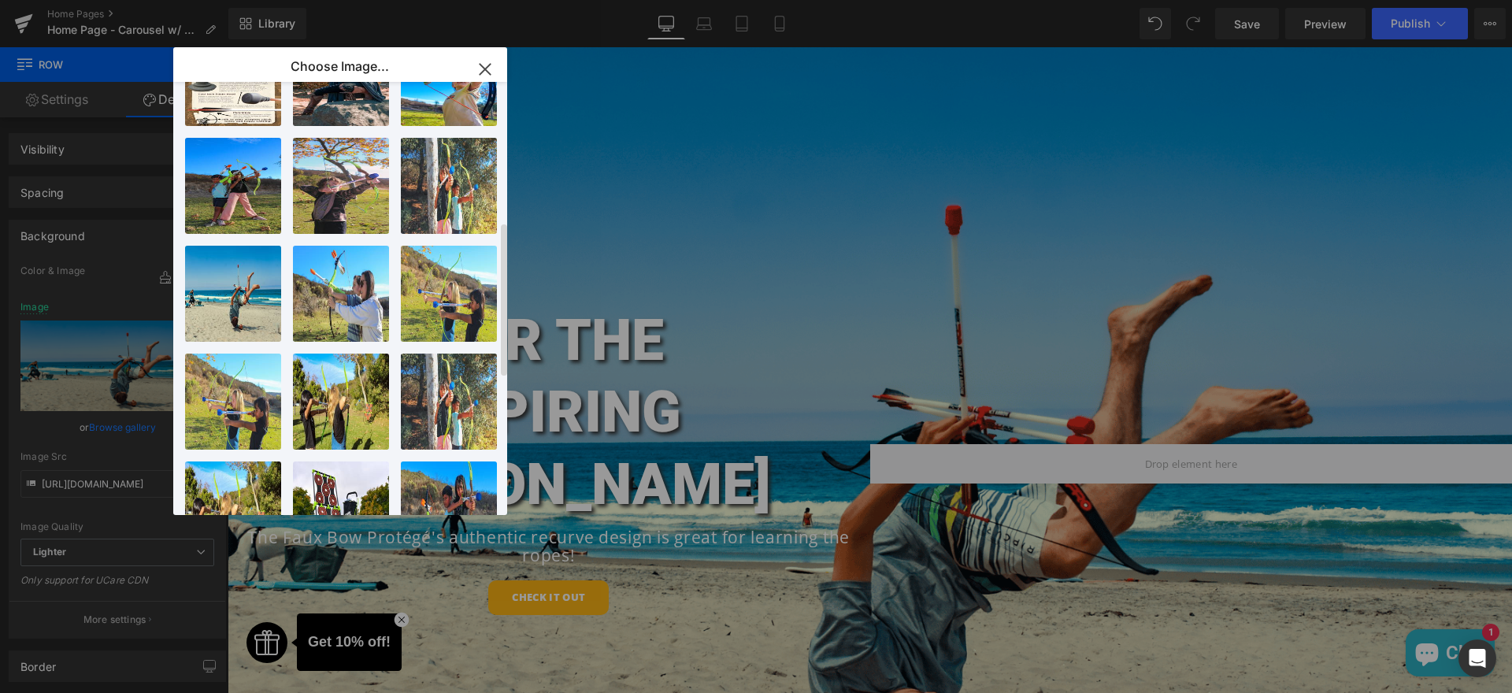
scroll to position [0, 0]
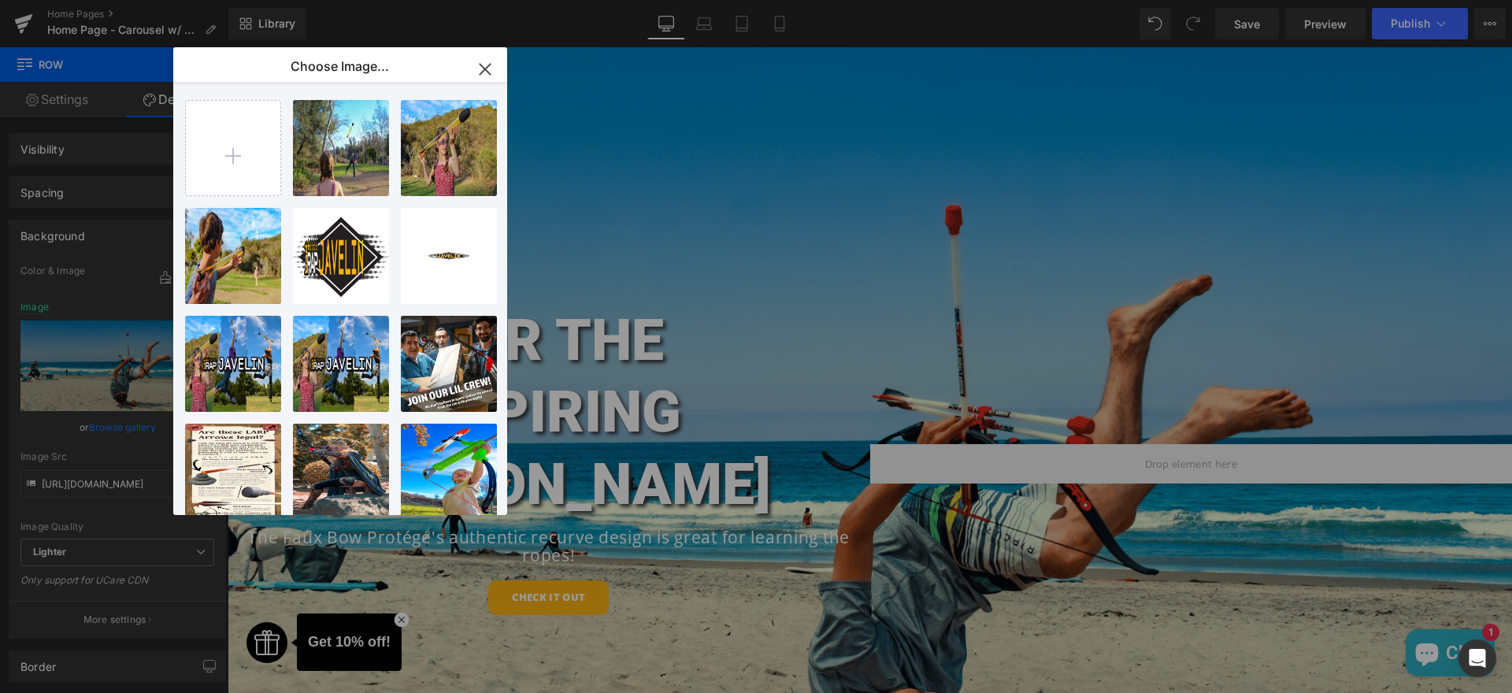
drag, startPoint x: 480, startPoint y: 72, endPoint x: 117, endPoint y: 80, distance: 363.2
click at [480, 72] on icon "button" at bounding box center [485, 69] width 25 height 25
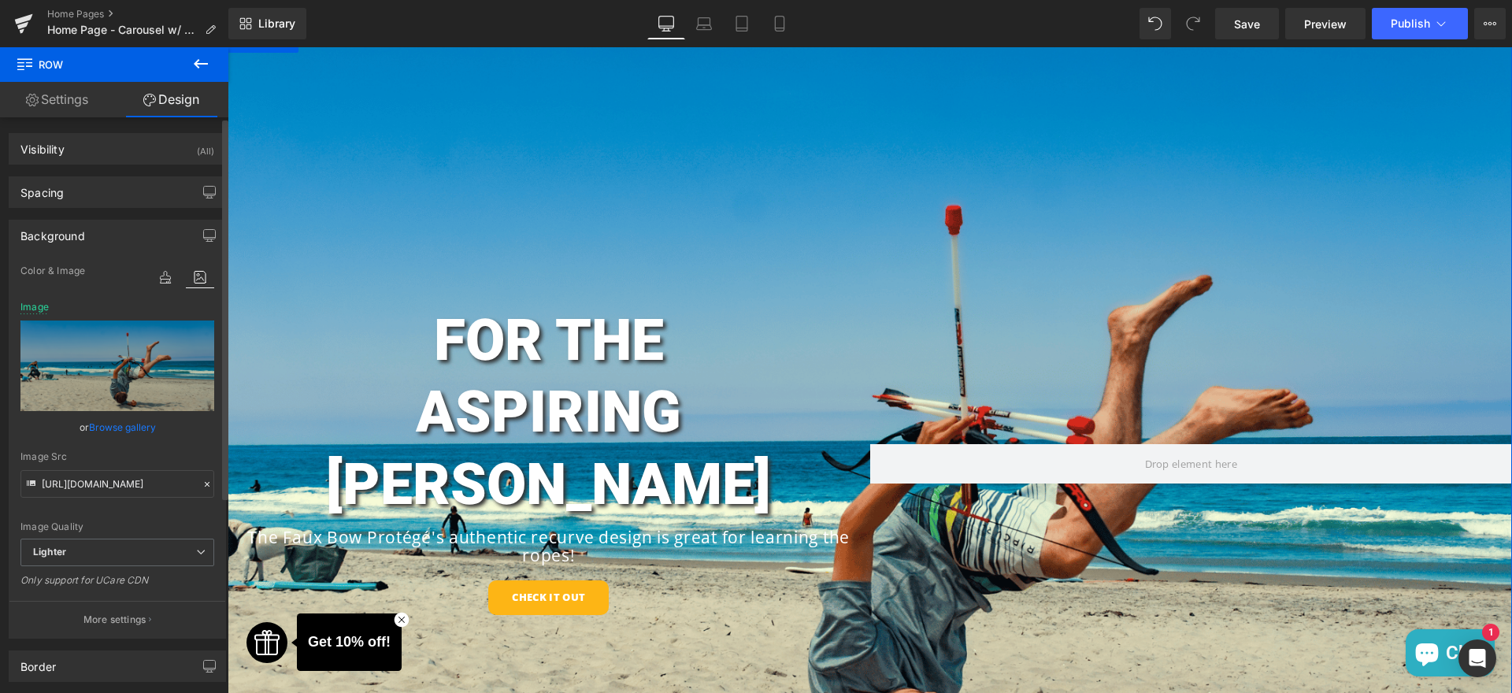
click at [119, 421] on link "Browse gallery" at bounding box center [122, 428] width 67 height 28
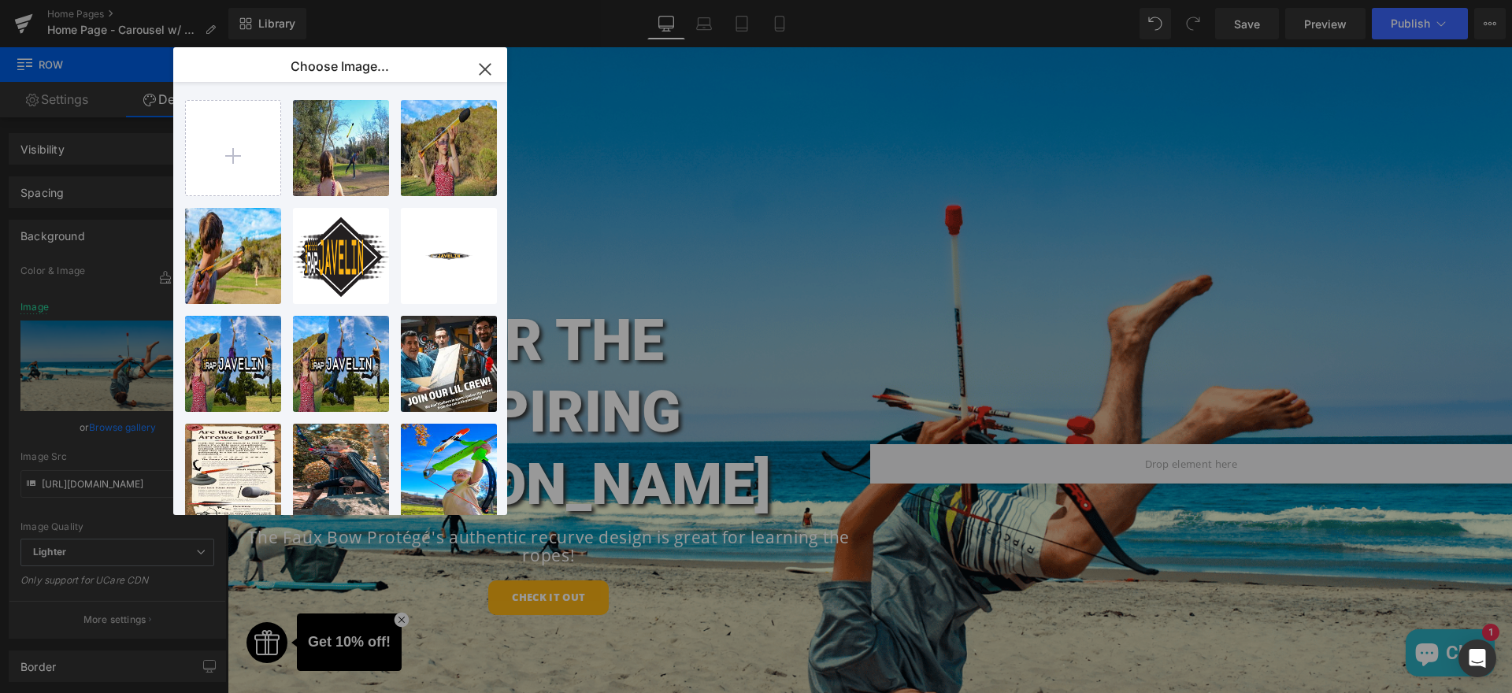
click at [484, 71] on icon "button" at bounding box center [485, 69] width 25 height 25
